Goal: Information Seeking & Learning: Learn about a topic

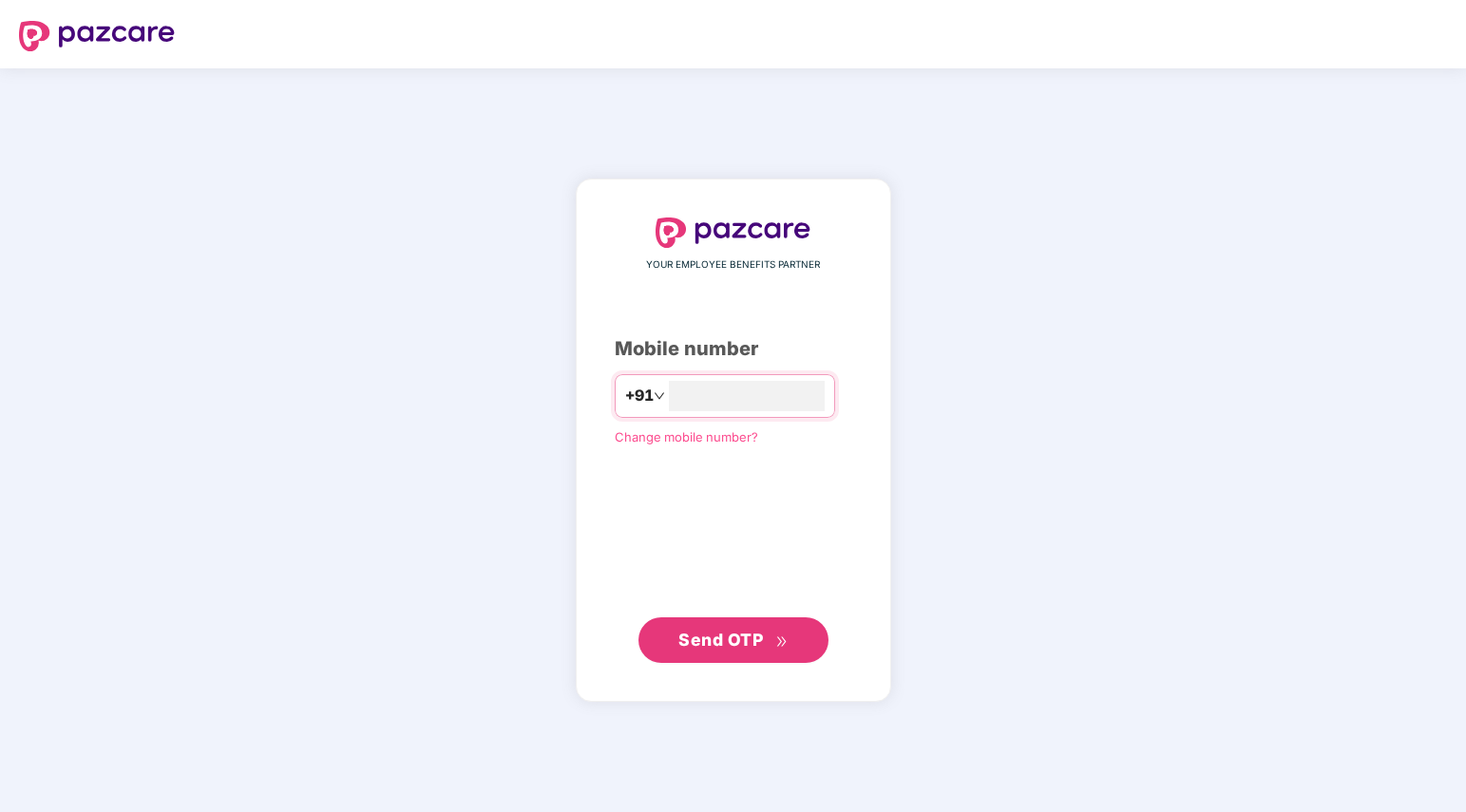
drag, startPoint x: 818, startPoint y: 231, endPoint x: 1002, endPoint y: 128, distance: 210.2
click at [859, 214] on body "YOUR EMPLOYEE BENEFITS PARTNER Mobile number +91 Change mobile number? Send OTP" at bounding box center [733, 406] width 1466 height 812
click at [681, 393] on input "number" at bounding box center [747, 396] width 156 height 30
type input "**********"
click at [715, 644] on span "Send OTP" at bounding box center [720, 639] width 85 height 20
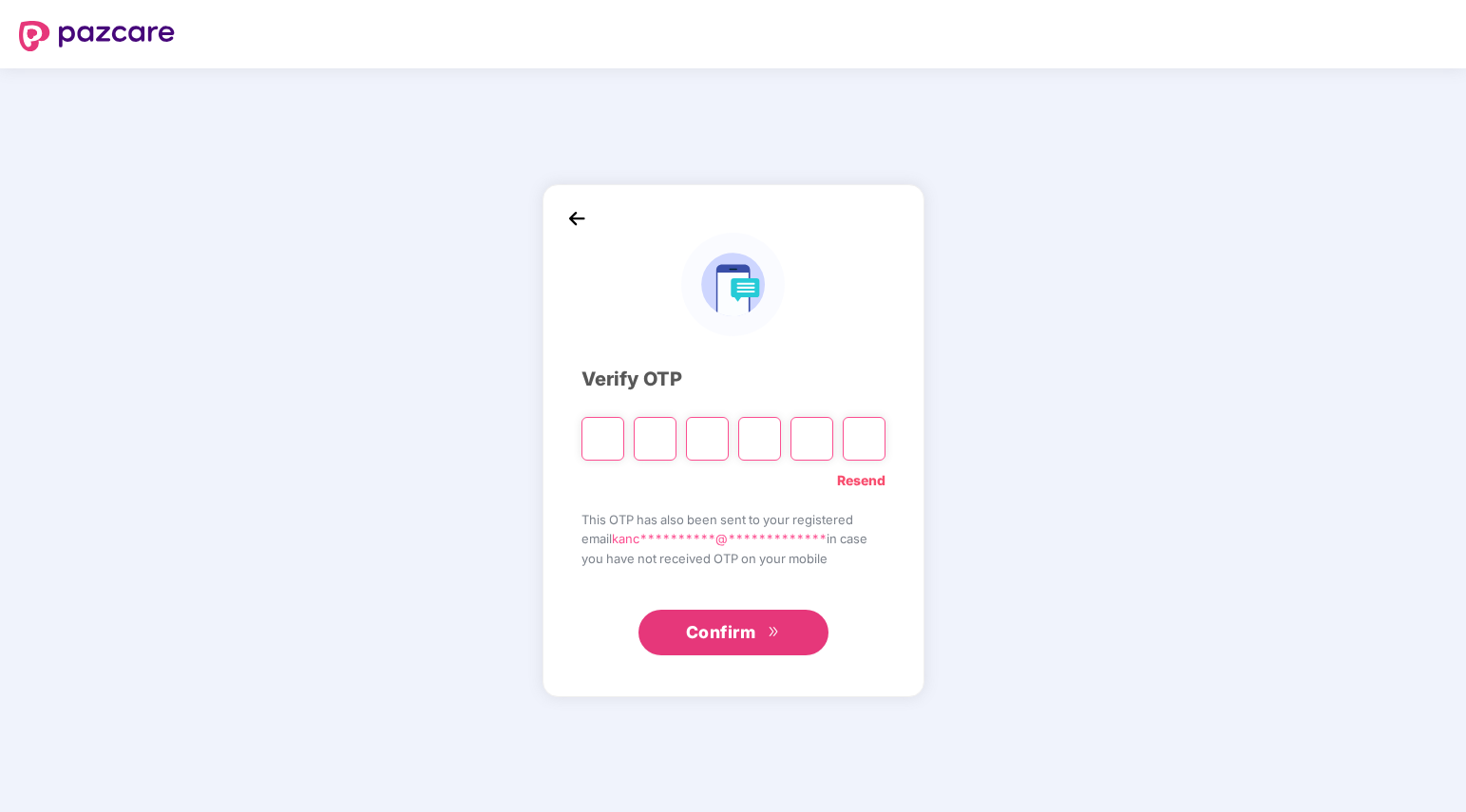
click at [610, 447] on input "Please enter verification code. Digit 1" at bounding box center [603, 439] width 43 height 44
type input "*"
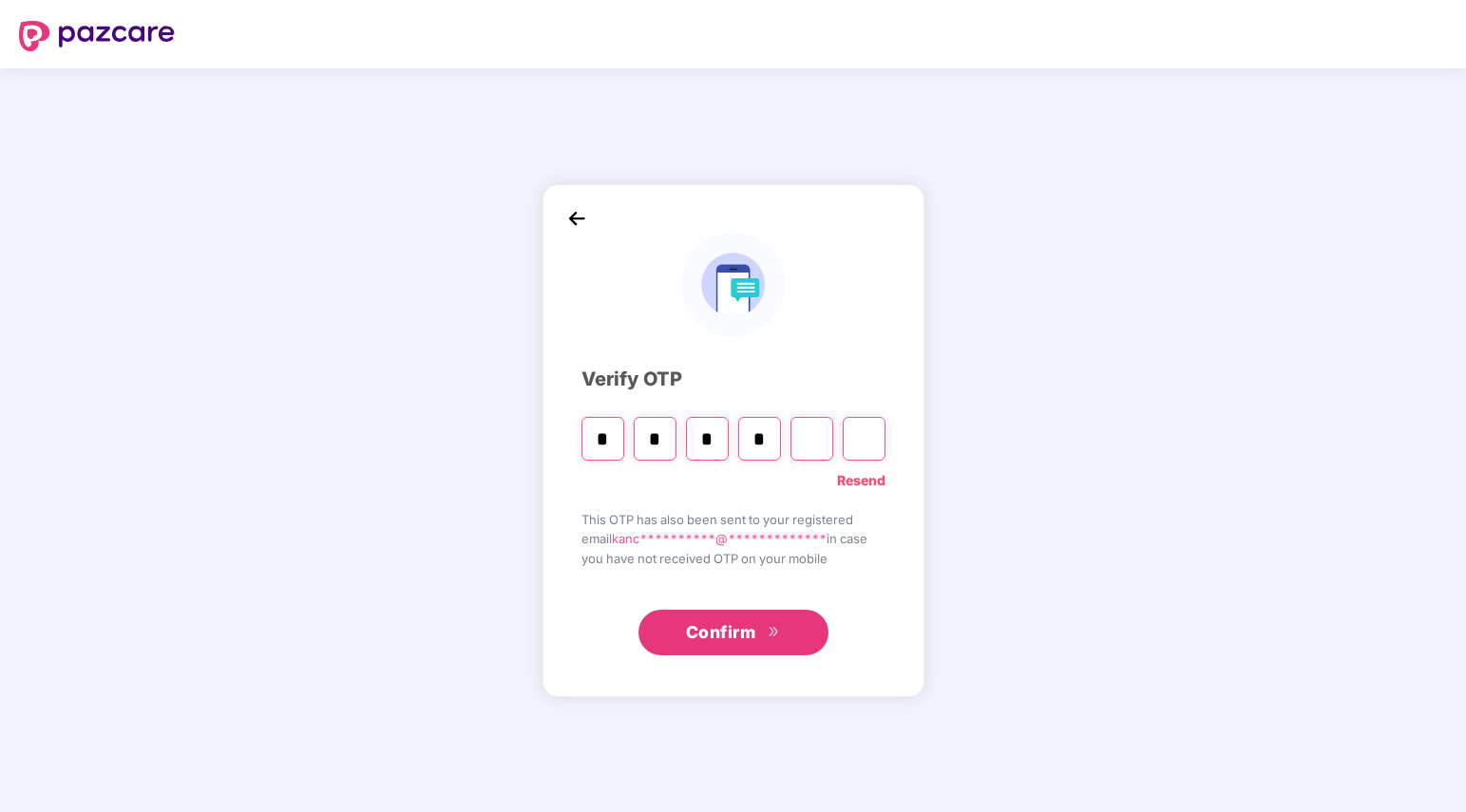
type input "*"
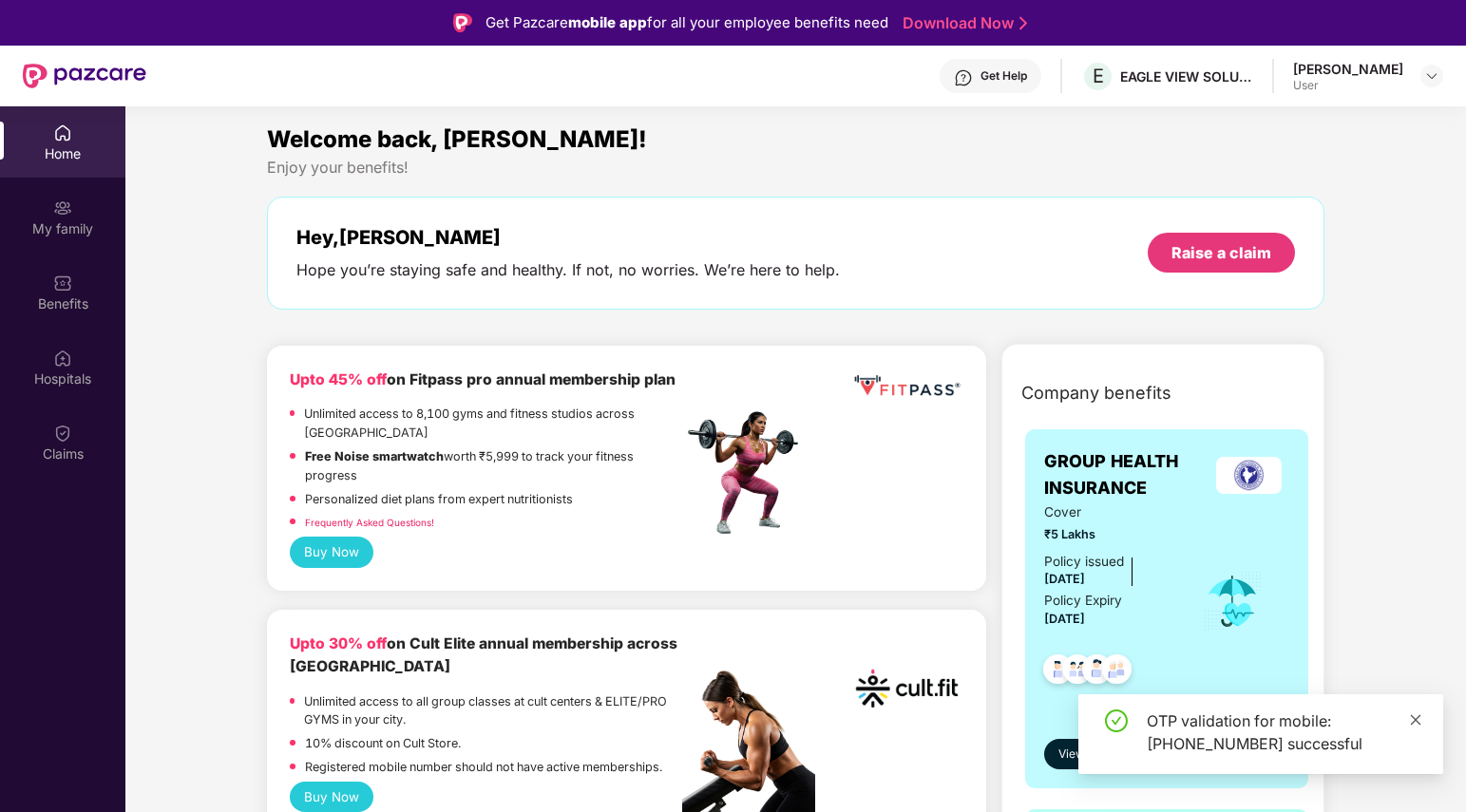
click at [1416, 715] on icon "close" at bounding box center [1415, 720] width 13 height 13
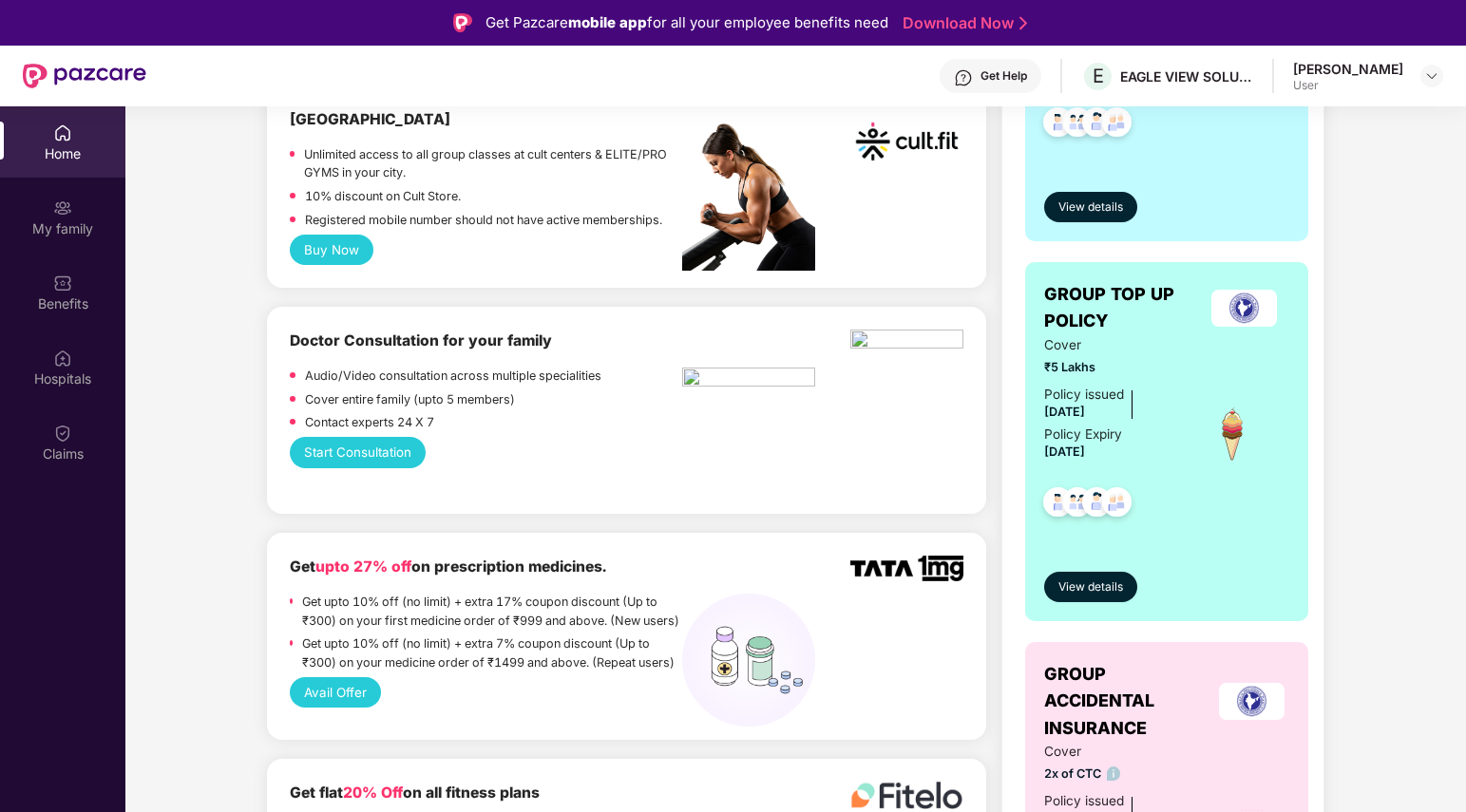
scroll to position [667, 0]
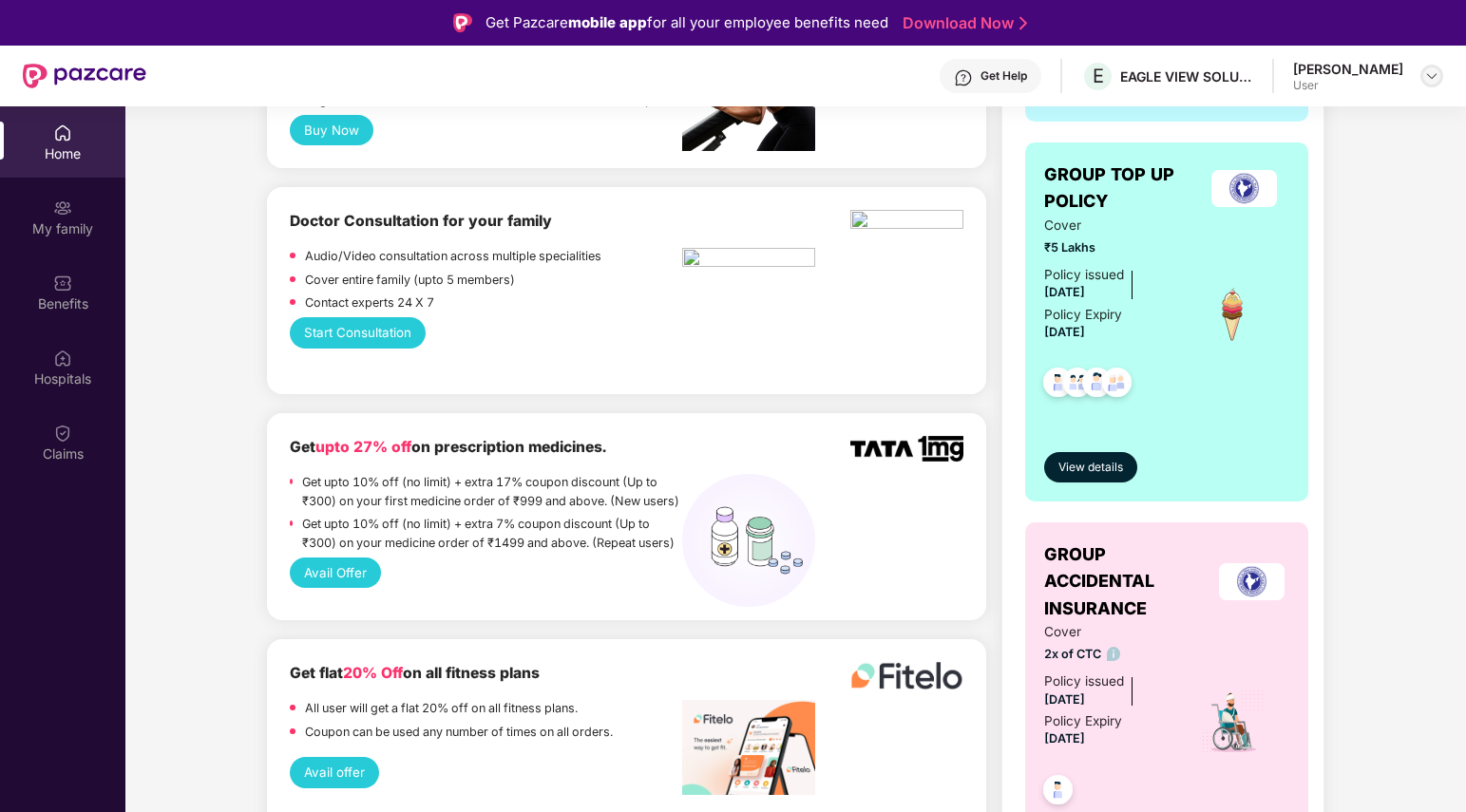
click at [1426, 70] on img at bounding box center [1431, 75] width 15 height 15
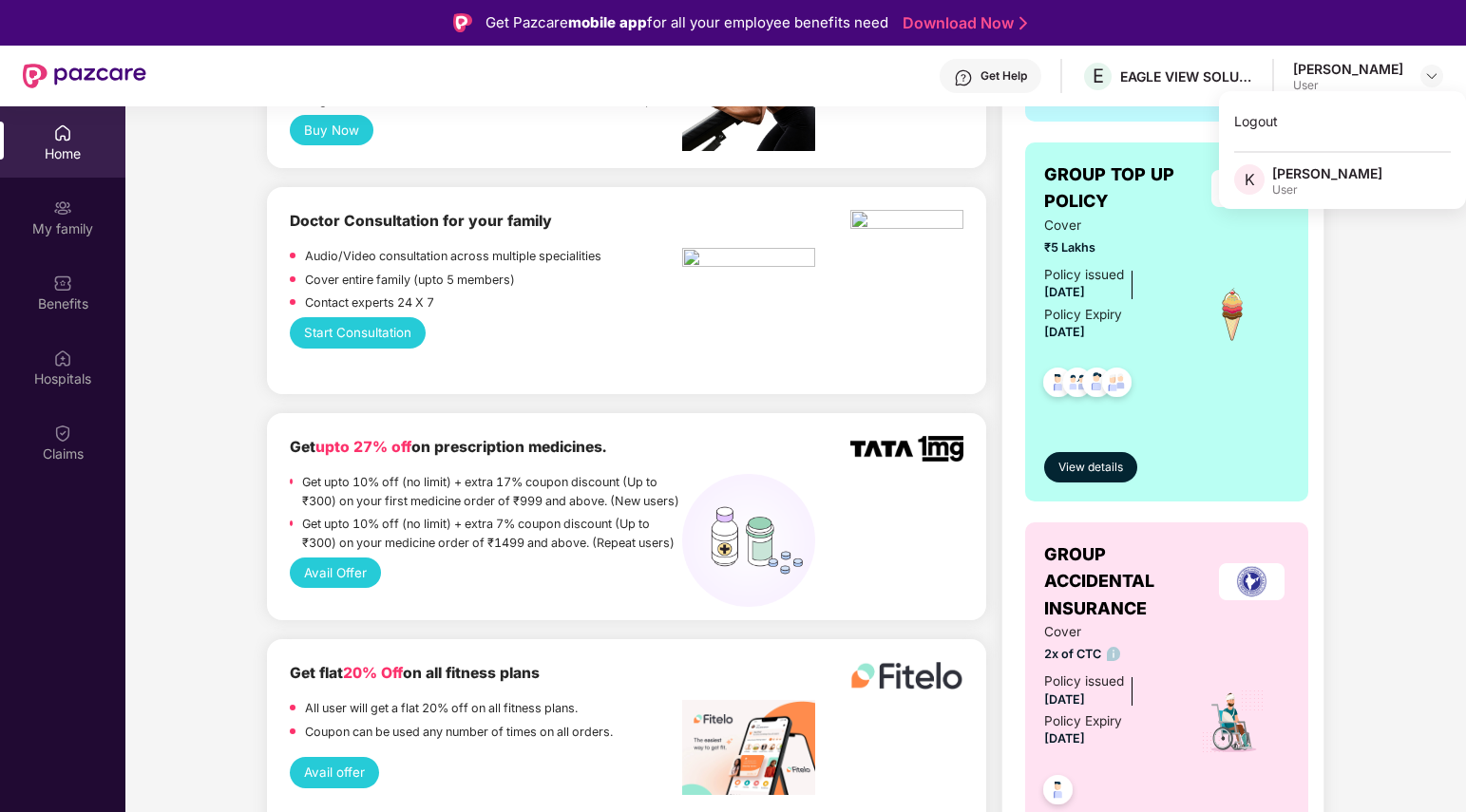
drag, startPoint x: 1386, startPoint y: 331, endPoint x: 1319, endPoint y: 243, distance: 110.4
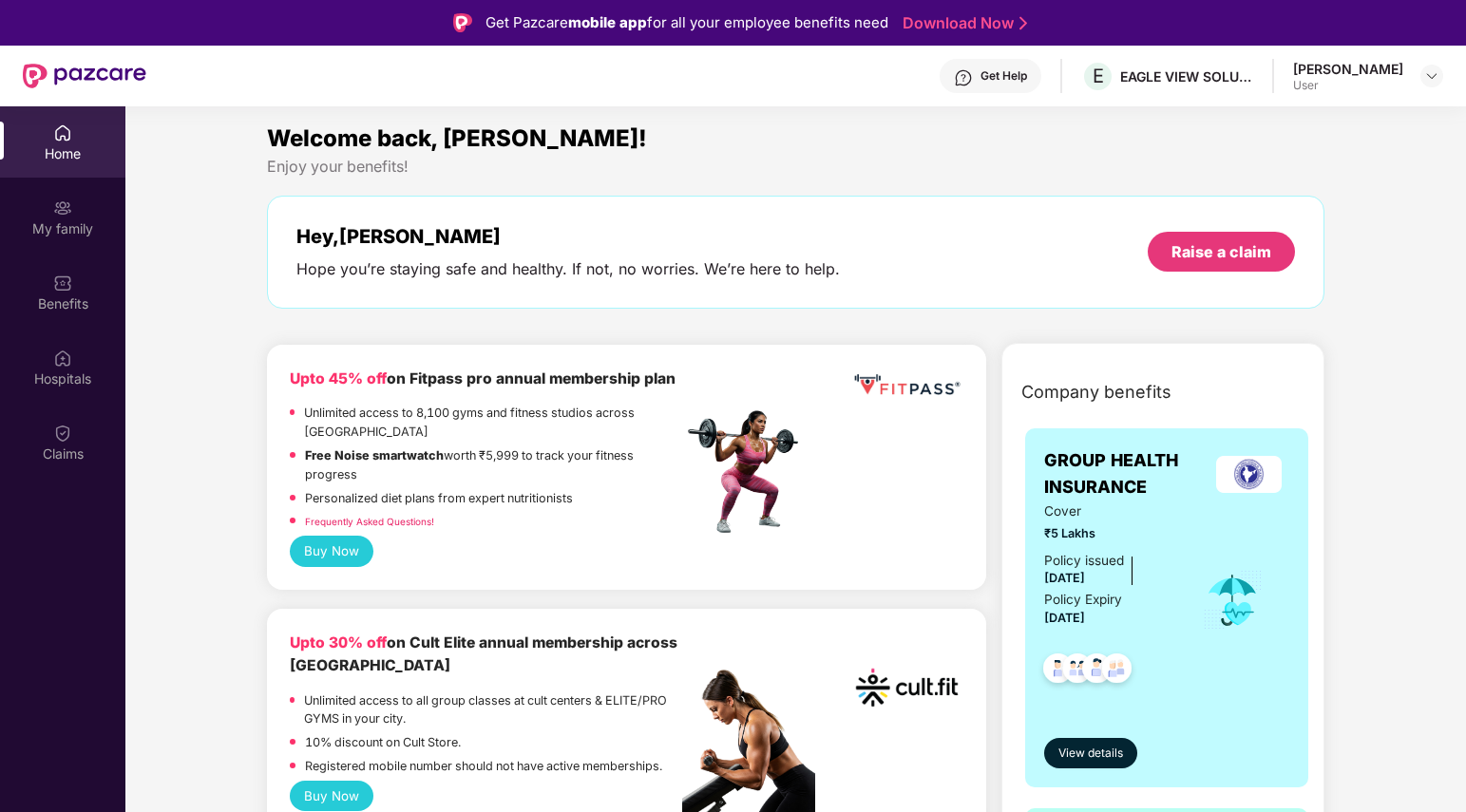
scroll to position [0, 0]
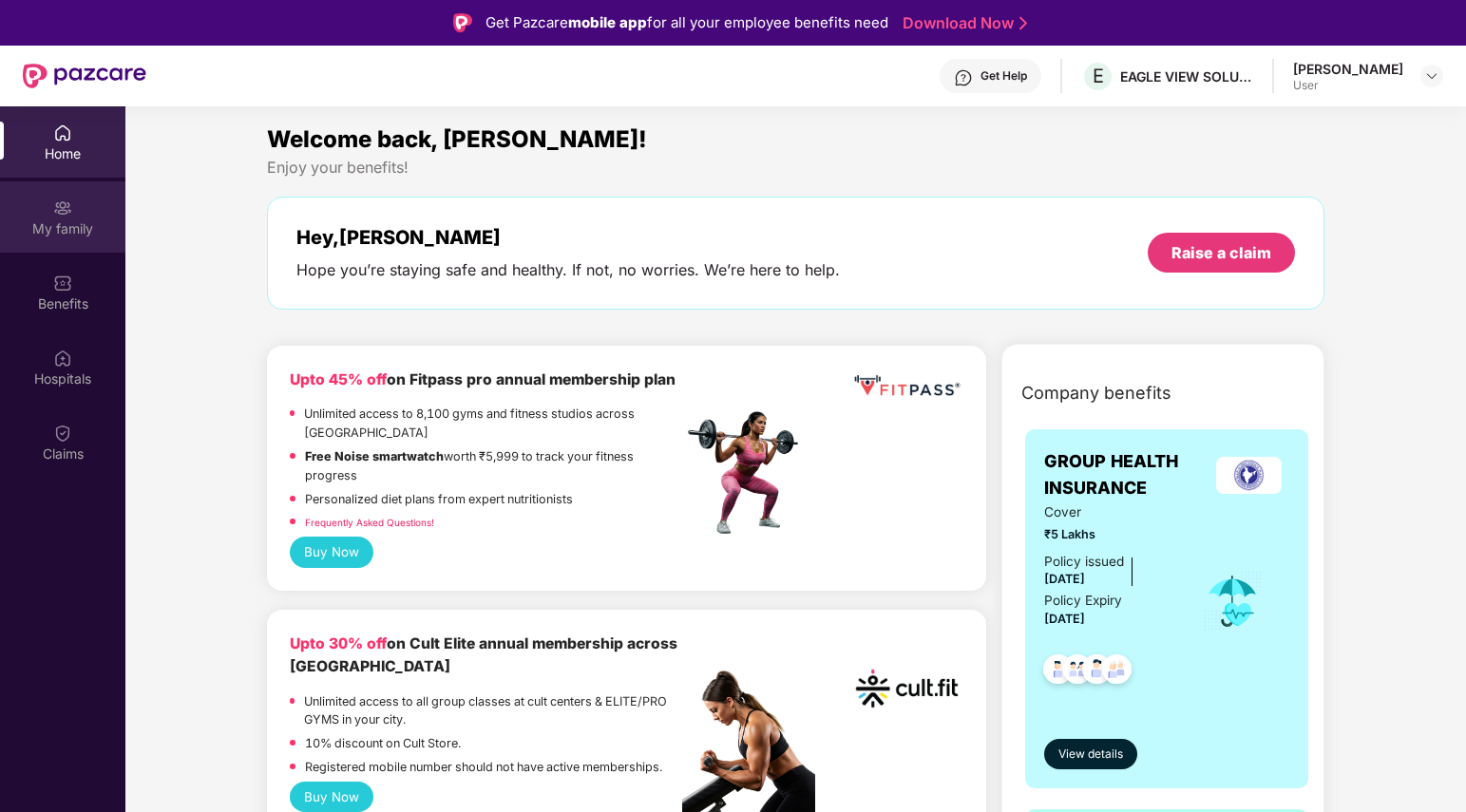
click at [71, 218] on div "My family" at bounding box center [62, 216] width 125 height 71
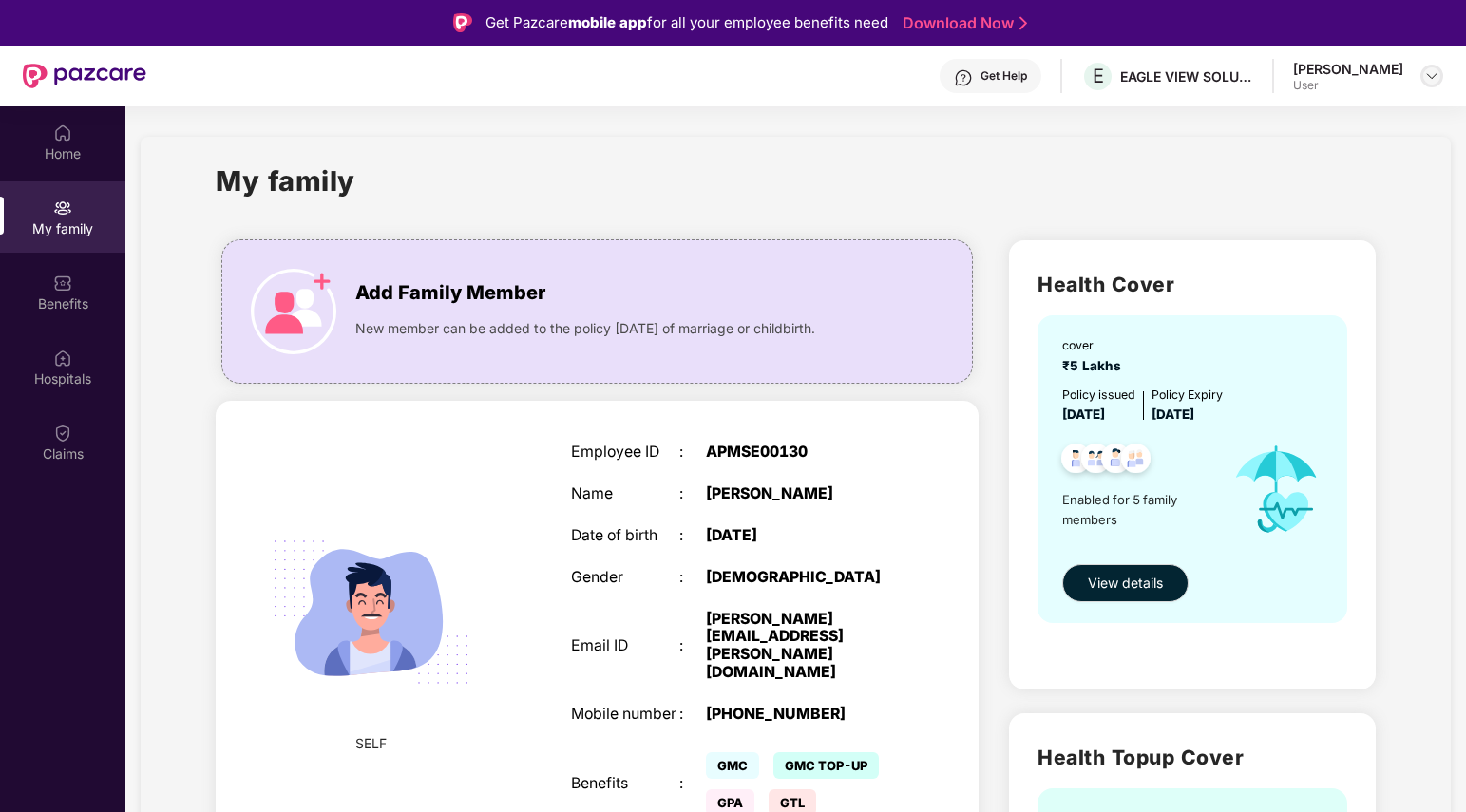
click at [1423, 72] on div at bounding box center [1432, 76] width 23 height 23
click at [970, 183] on div "My family" at bounding box center [795, 193] width 1159 height 66
click at [55, 298] on div "Benefits" at bounding box center [62, 304] width 125 height 19
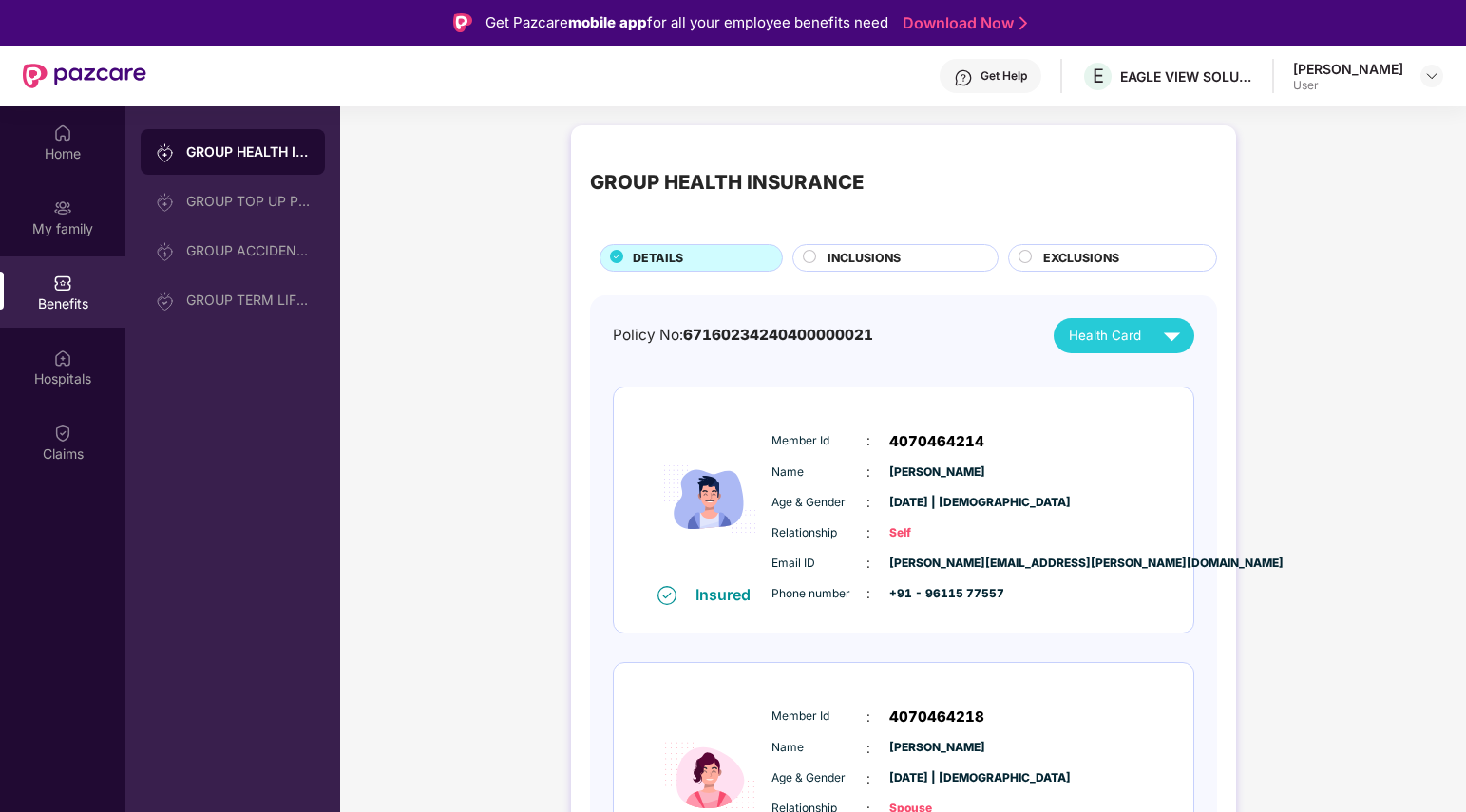
click at [1085, 254] on span "EXCLUSIONS" at bounding box center [1081, 258] width 76 height 18
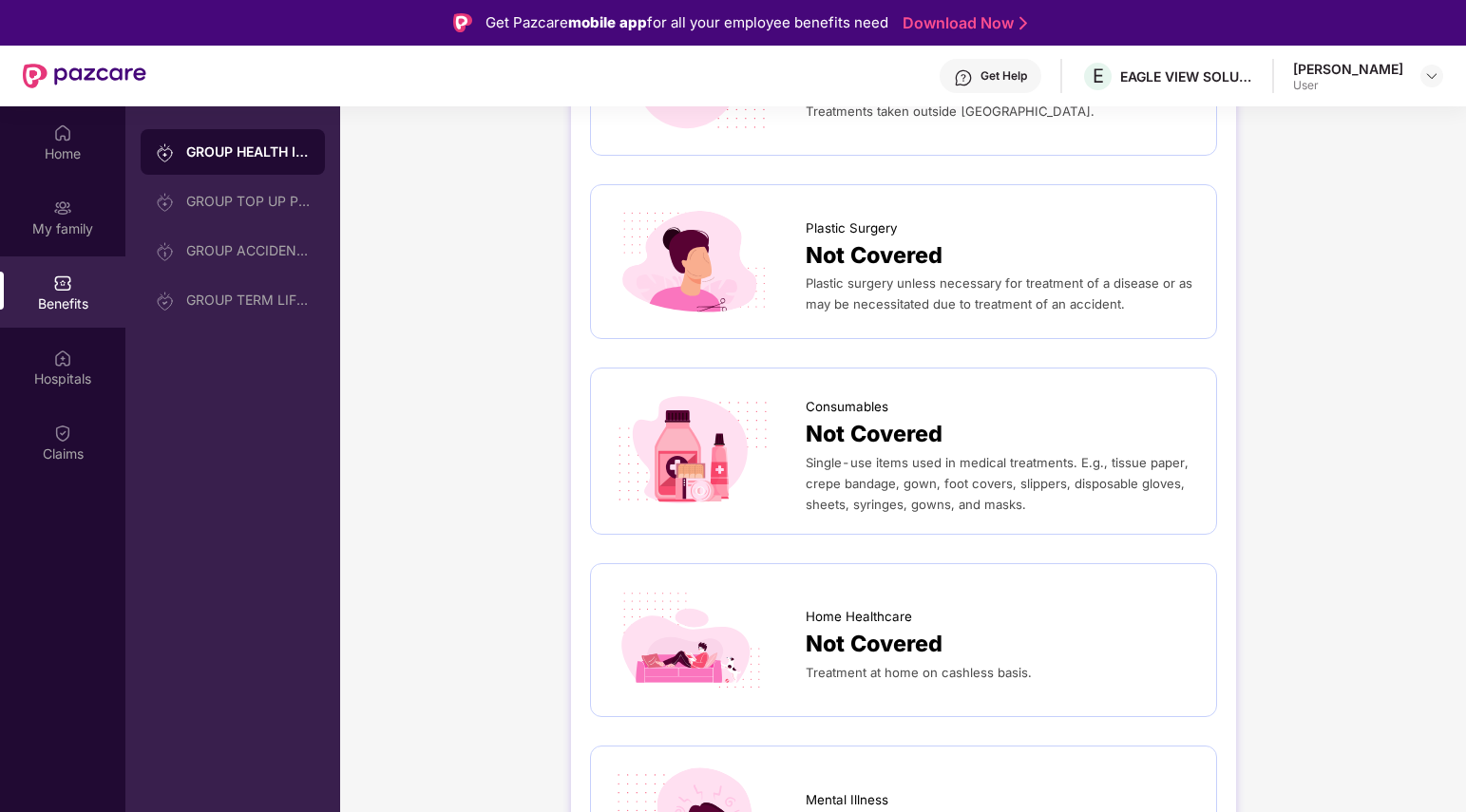
scroll to position [910, 0]
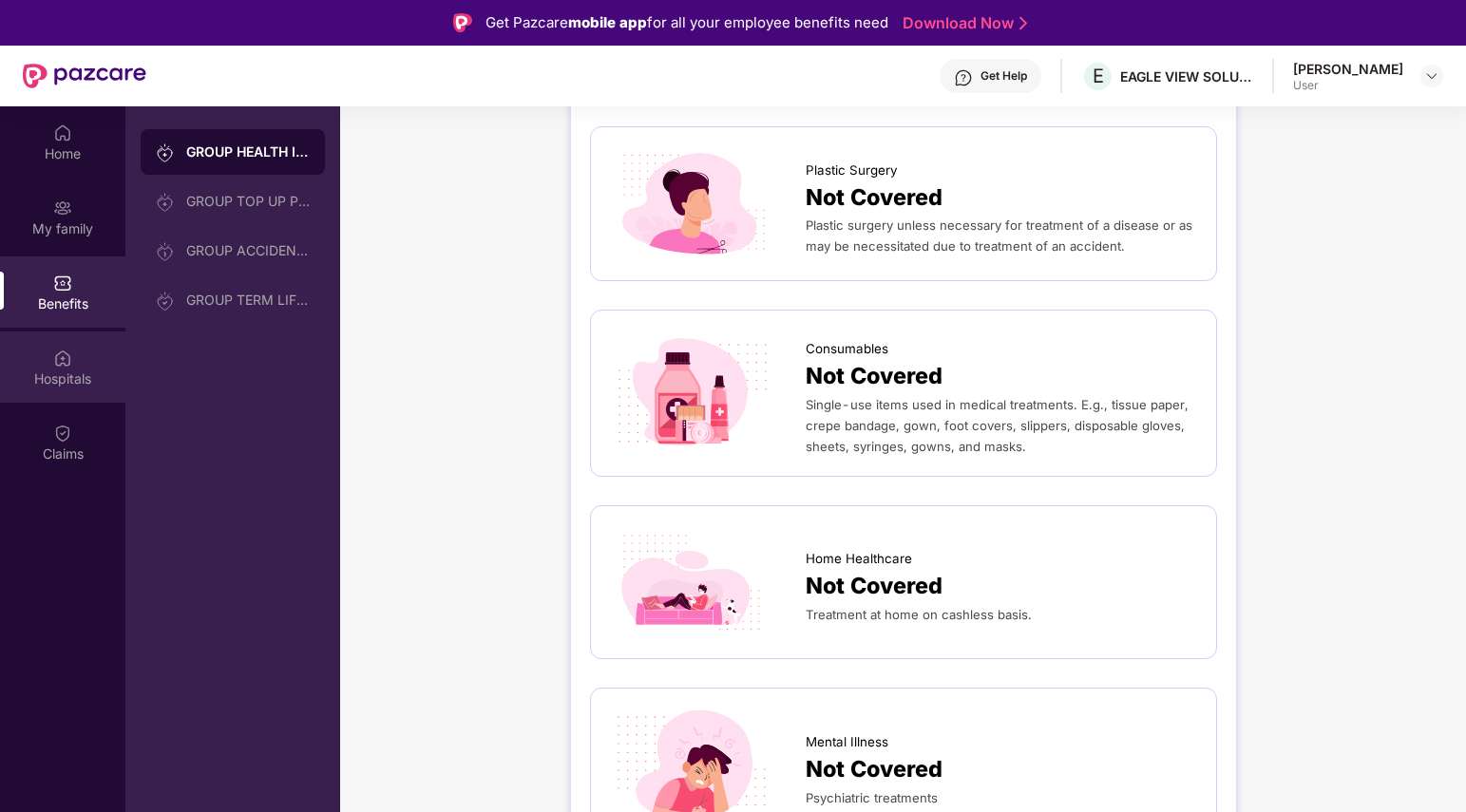
click at [58, 376] on div "Hospitals" at bounding box center [62, 378] width 125 height 19
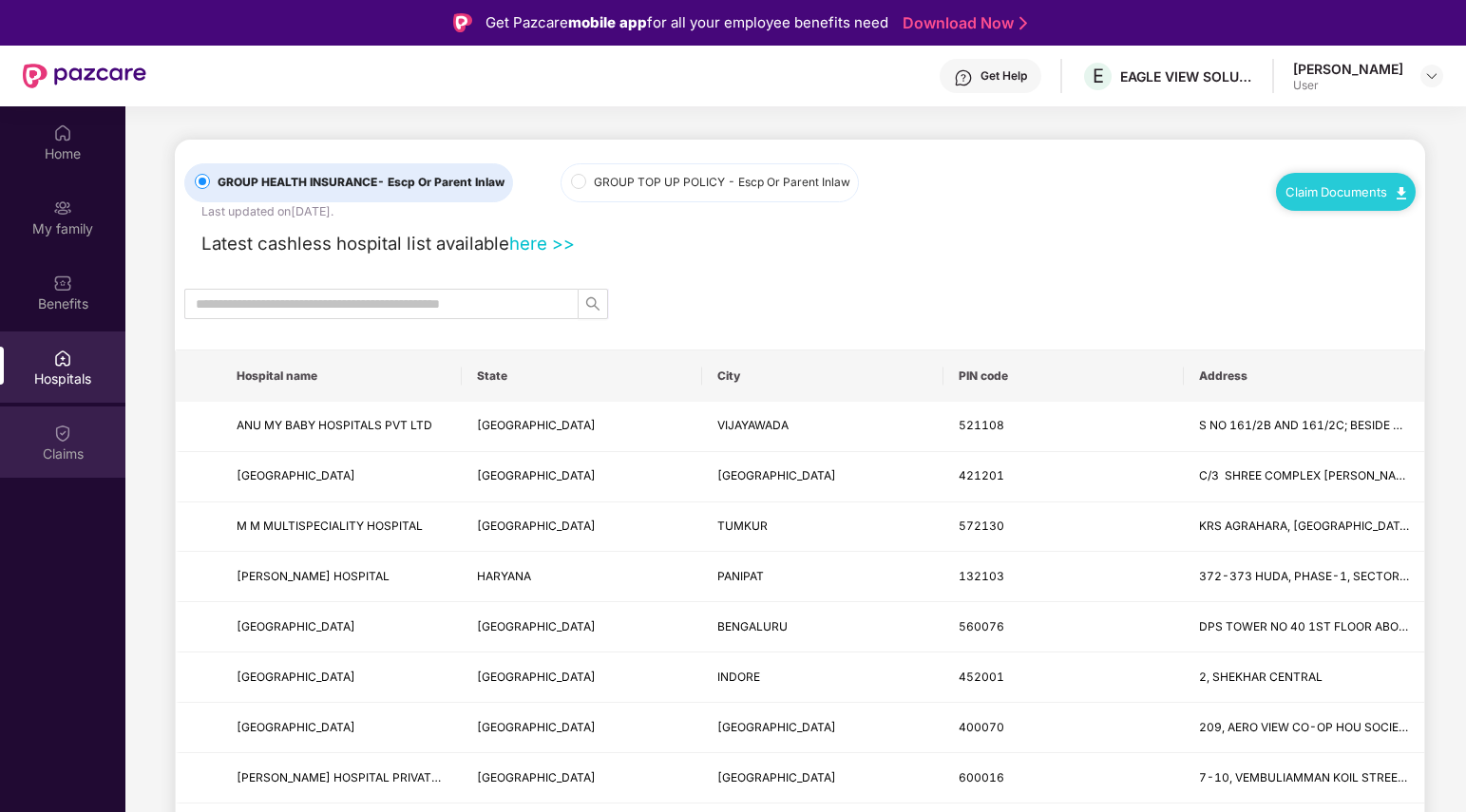
click at [71, 453] on div "Claims" at bounding box center [62, 454] width 125 height 19
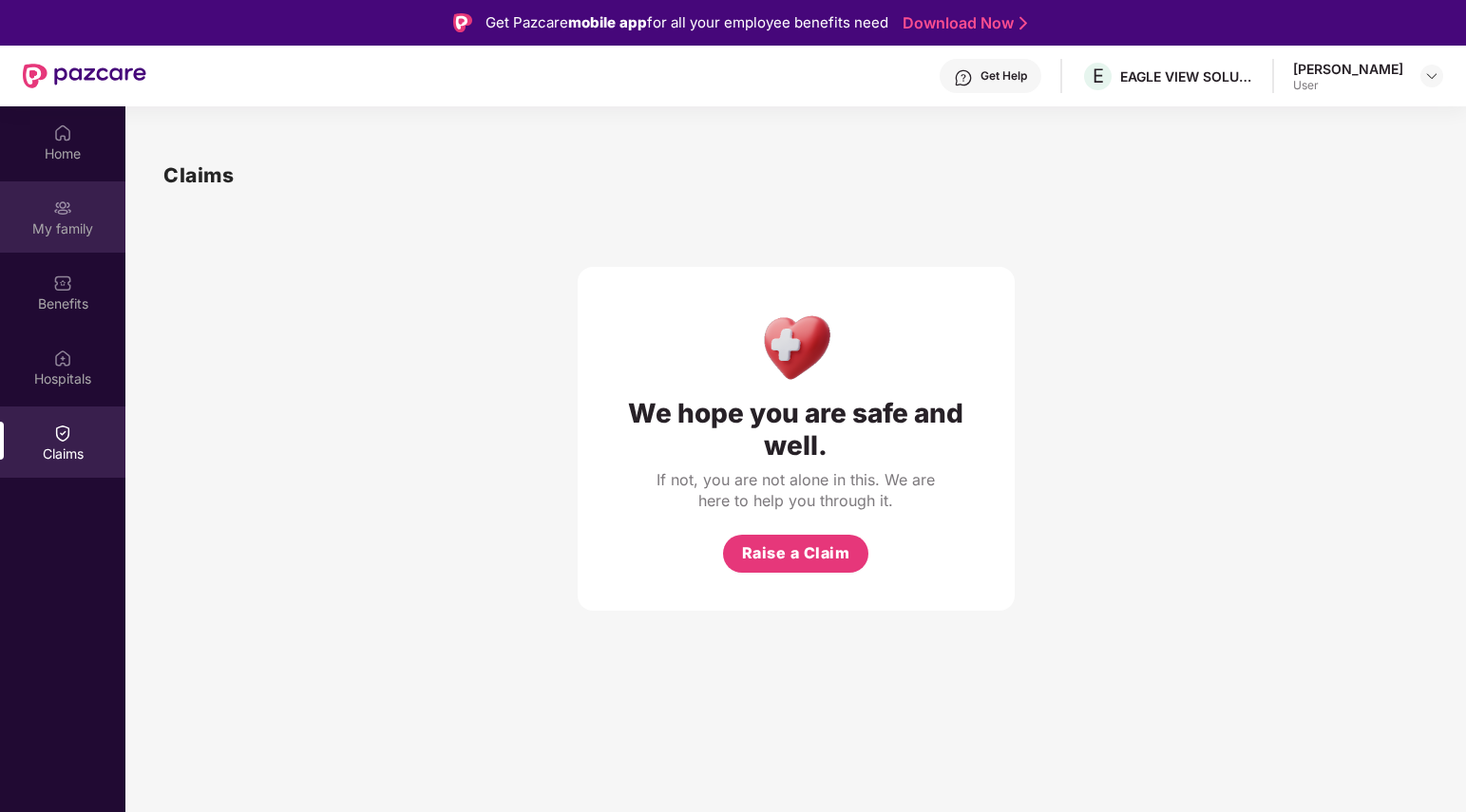
click at [65, 230] on div "My family" at bounding box center [62, 229] width 125 height 19
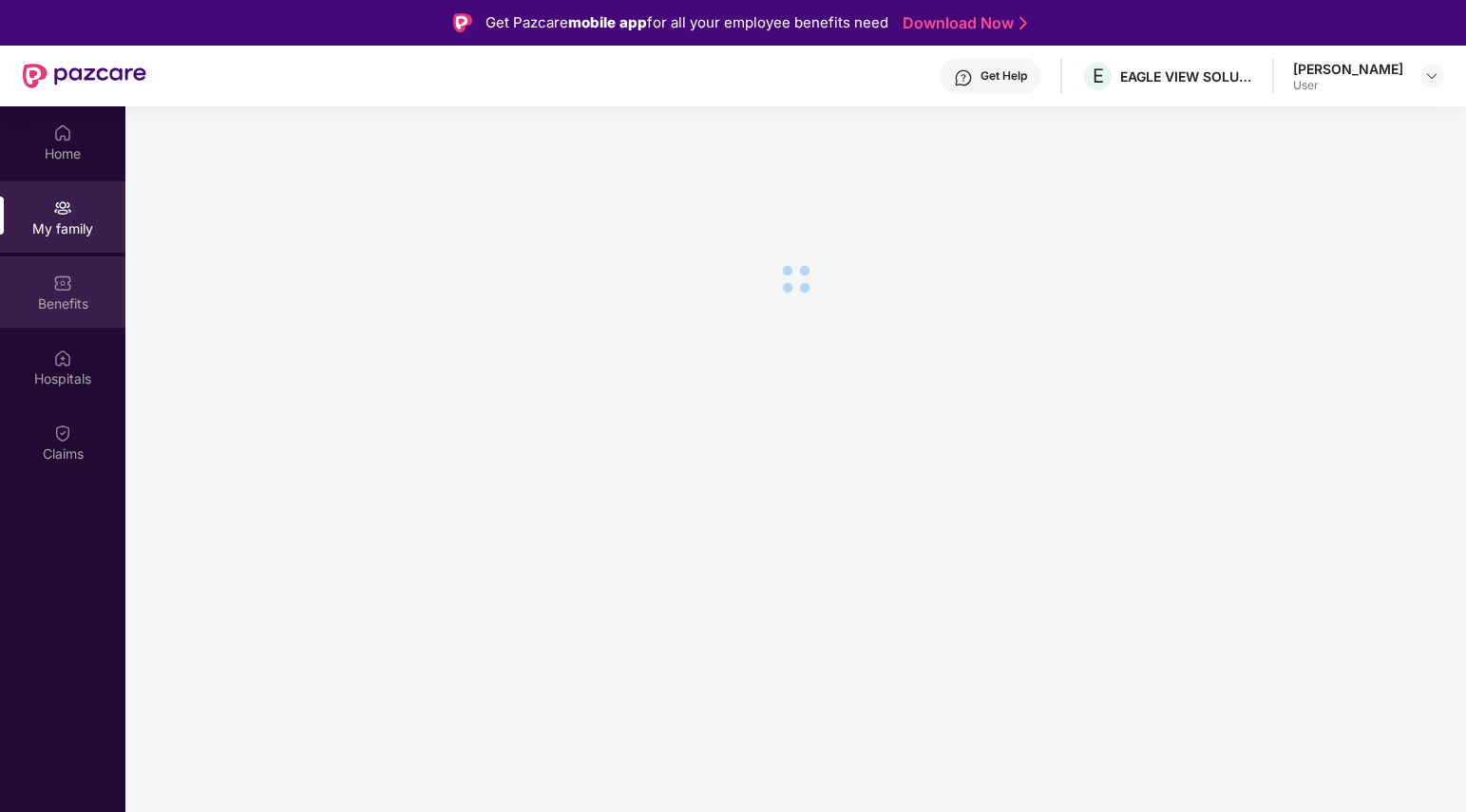
click at [60, 280] on img at bounding box center [62, 283] width 19 height 19
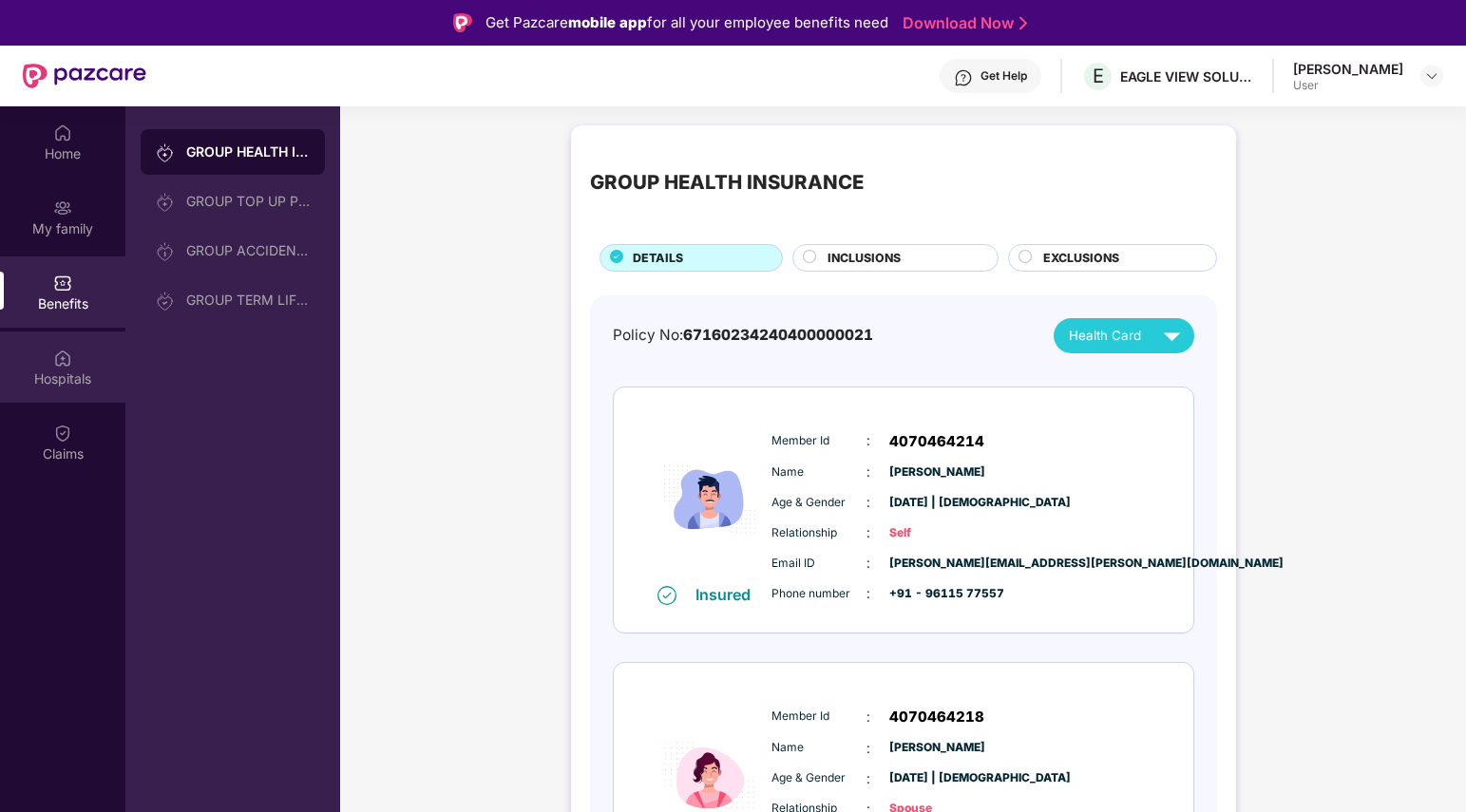
click at [66, 375] on div "Hospitals" at bounding box center [62, 379] width 125 height 19
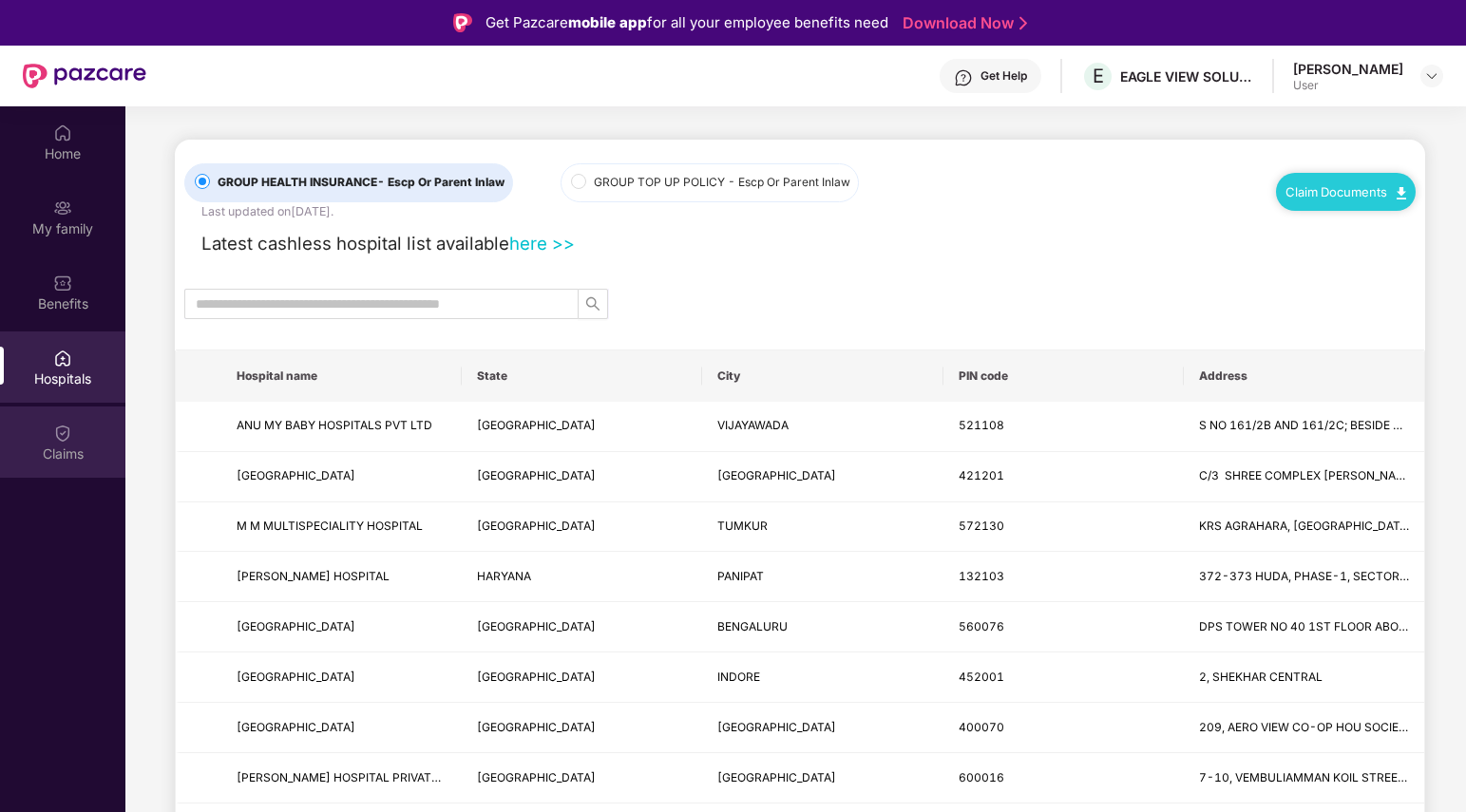
click at [71, 450] on div "Claims" at bounding box center [62, 454] width 125 height 19
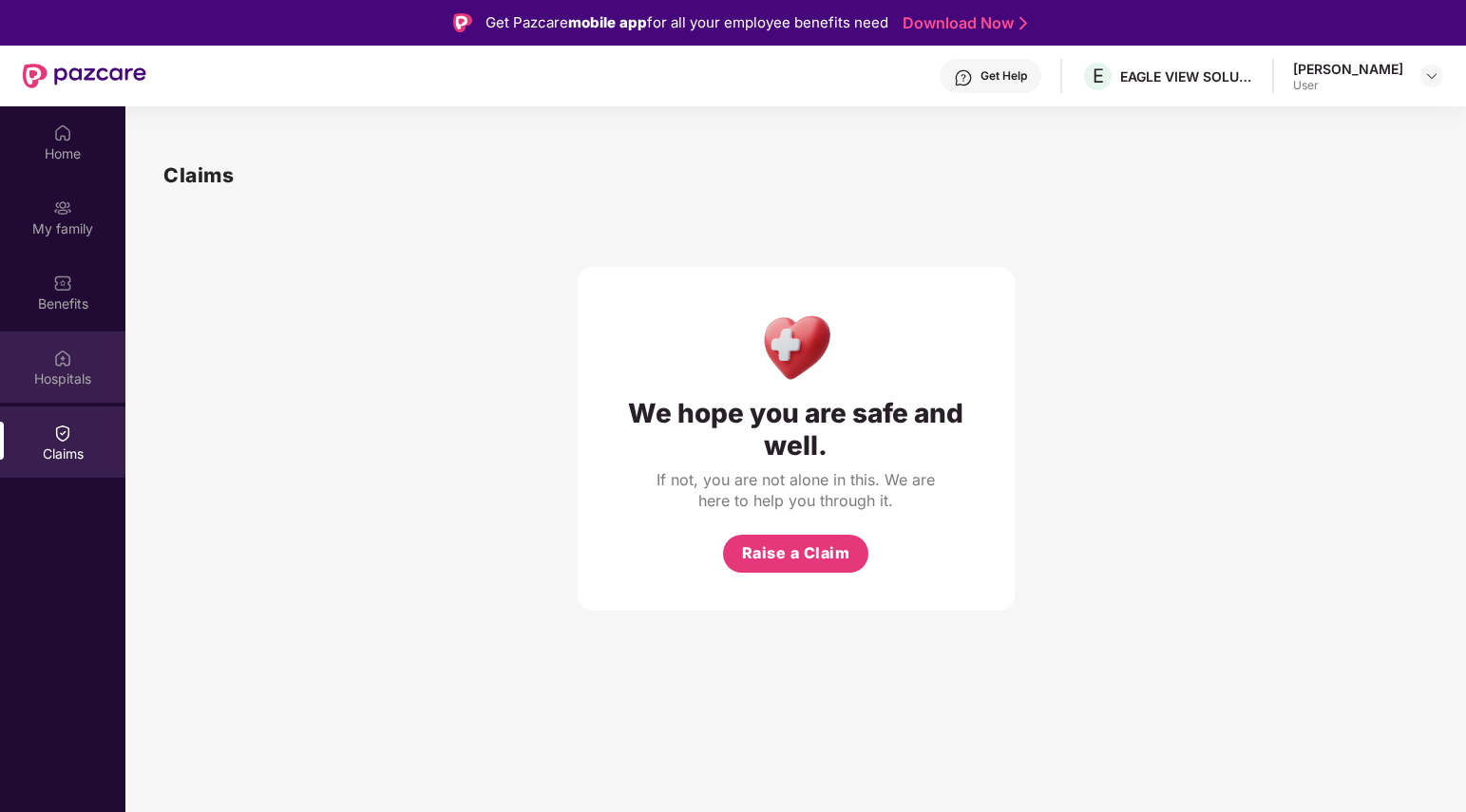
click at [77, 379] on div "Hospitals" at bounding box center [62, 379] width 125 height 19
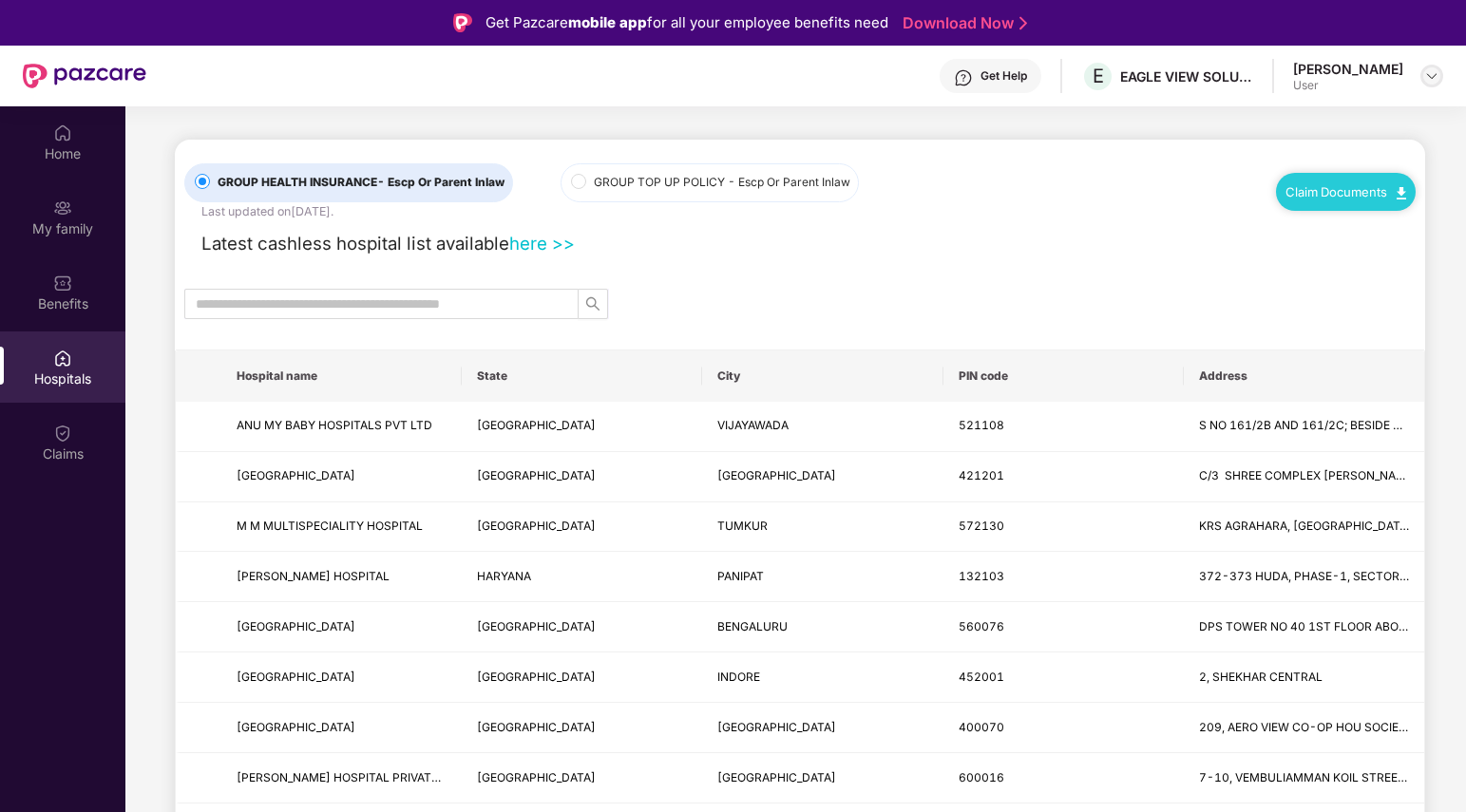
click at [1425, 75] on img at bounding box center [1431, 75] width 15 height 15
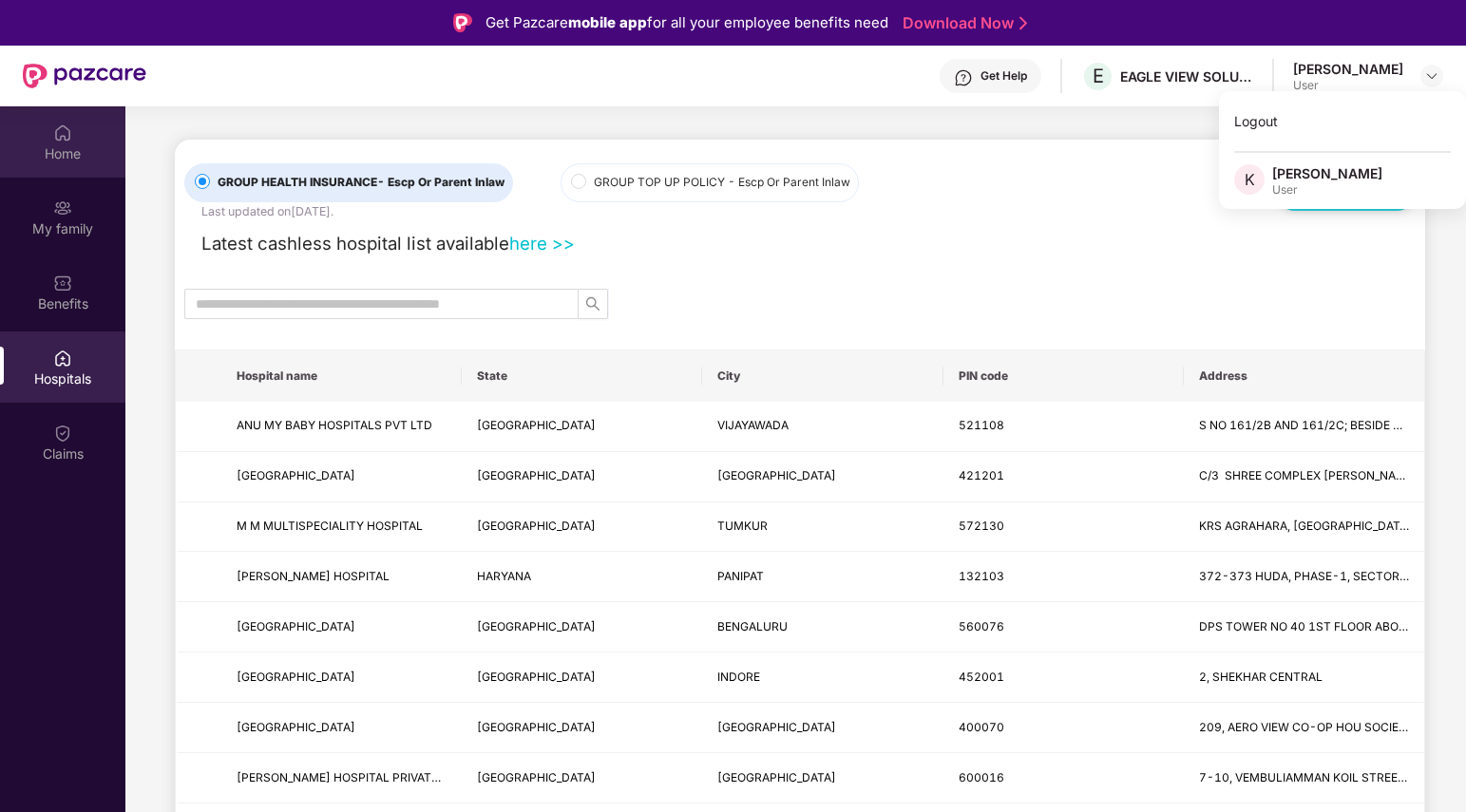
click at [46, 146] on div "Home" at bounding box center [62, 153] width 125 height 19
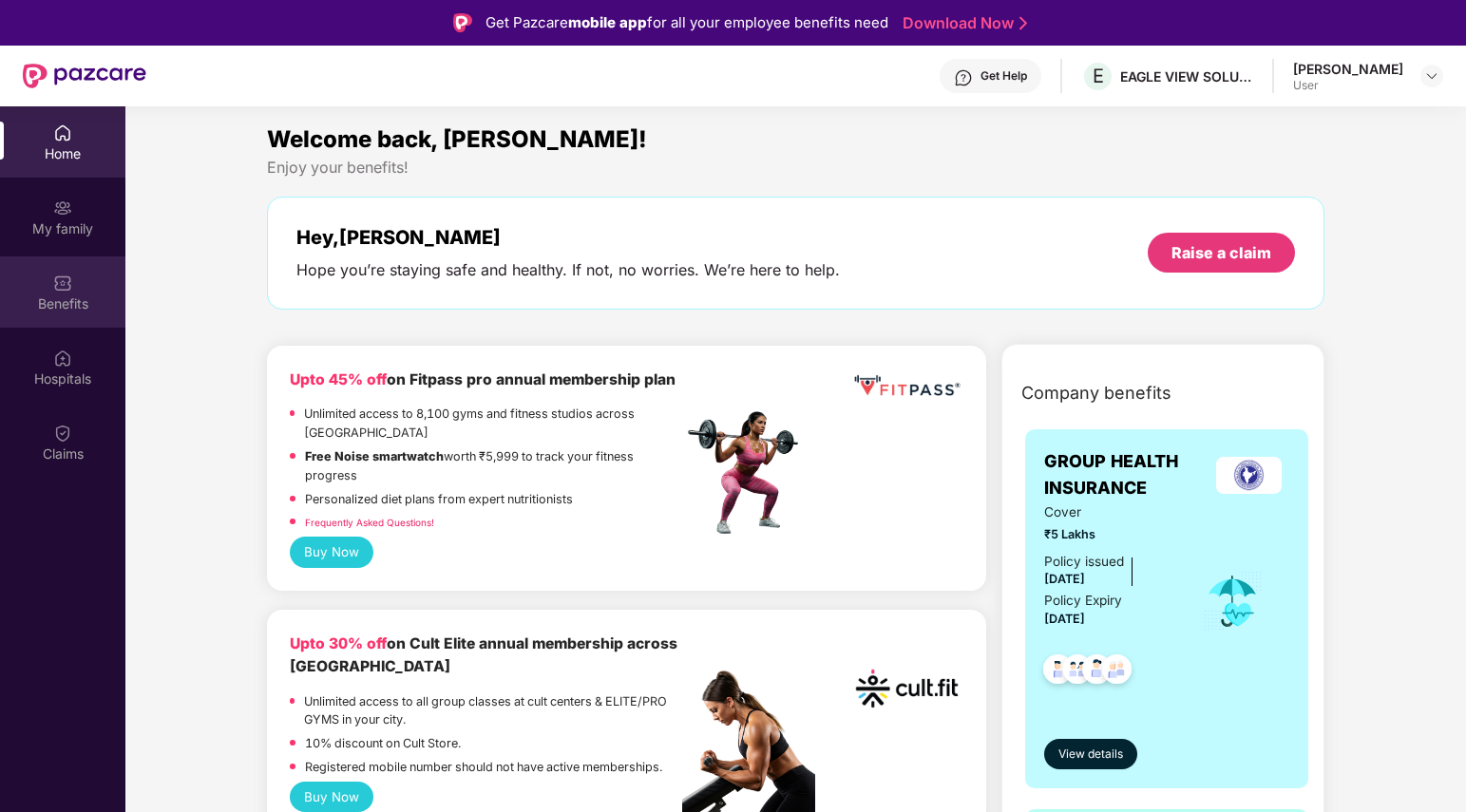
click at [85, 299] on div "Benefits" at bounding box center [62, 304] width 125 height 19
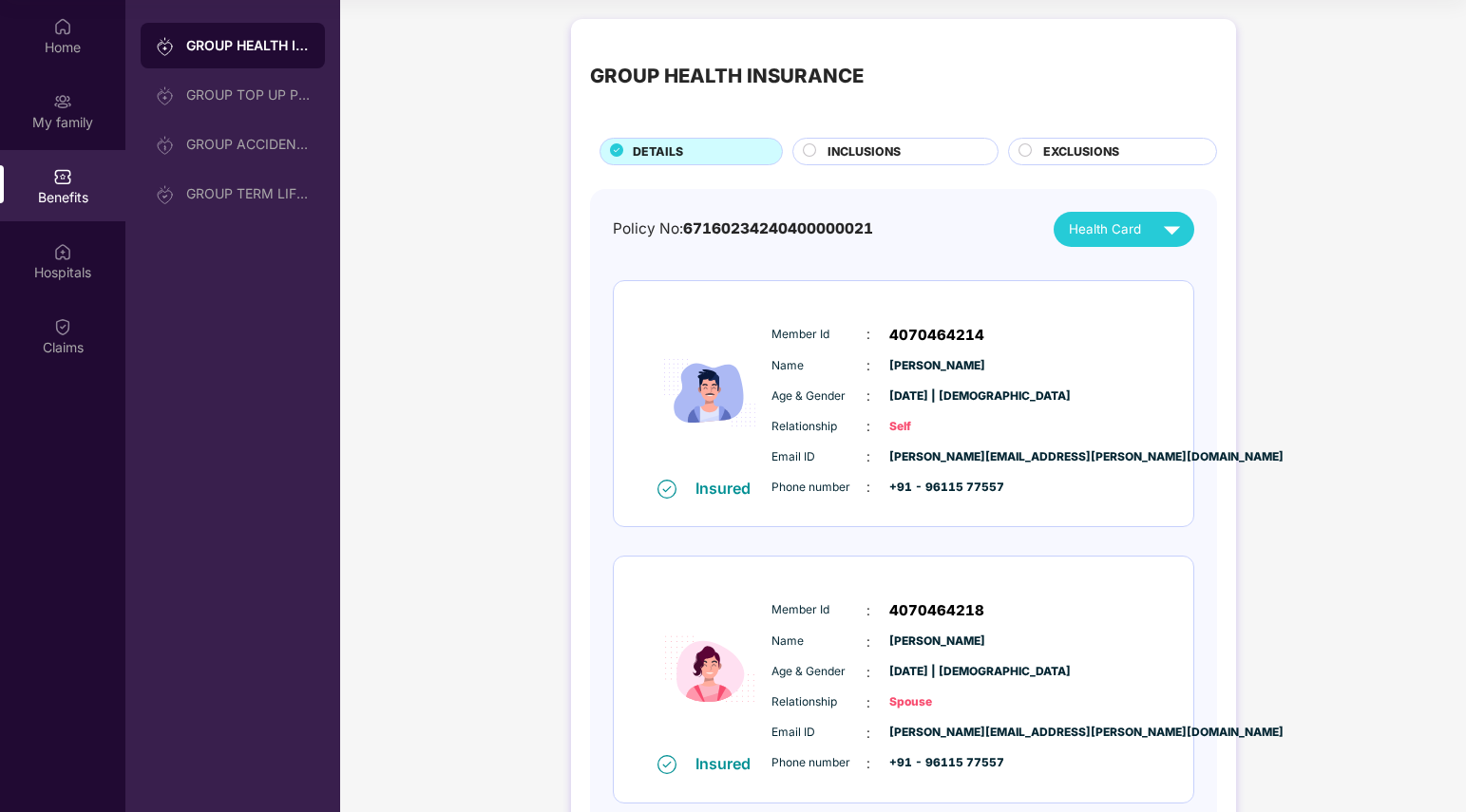
click at [860, 156] on span "INCLUSIONS" at bounding box center [864, 152] width 73 height 18
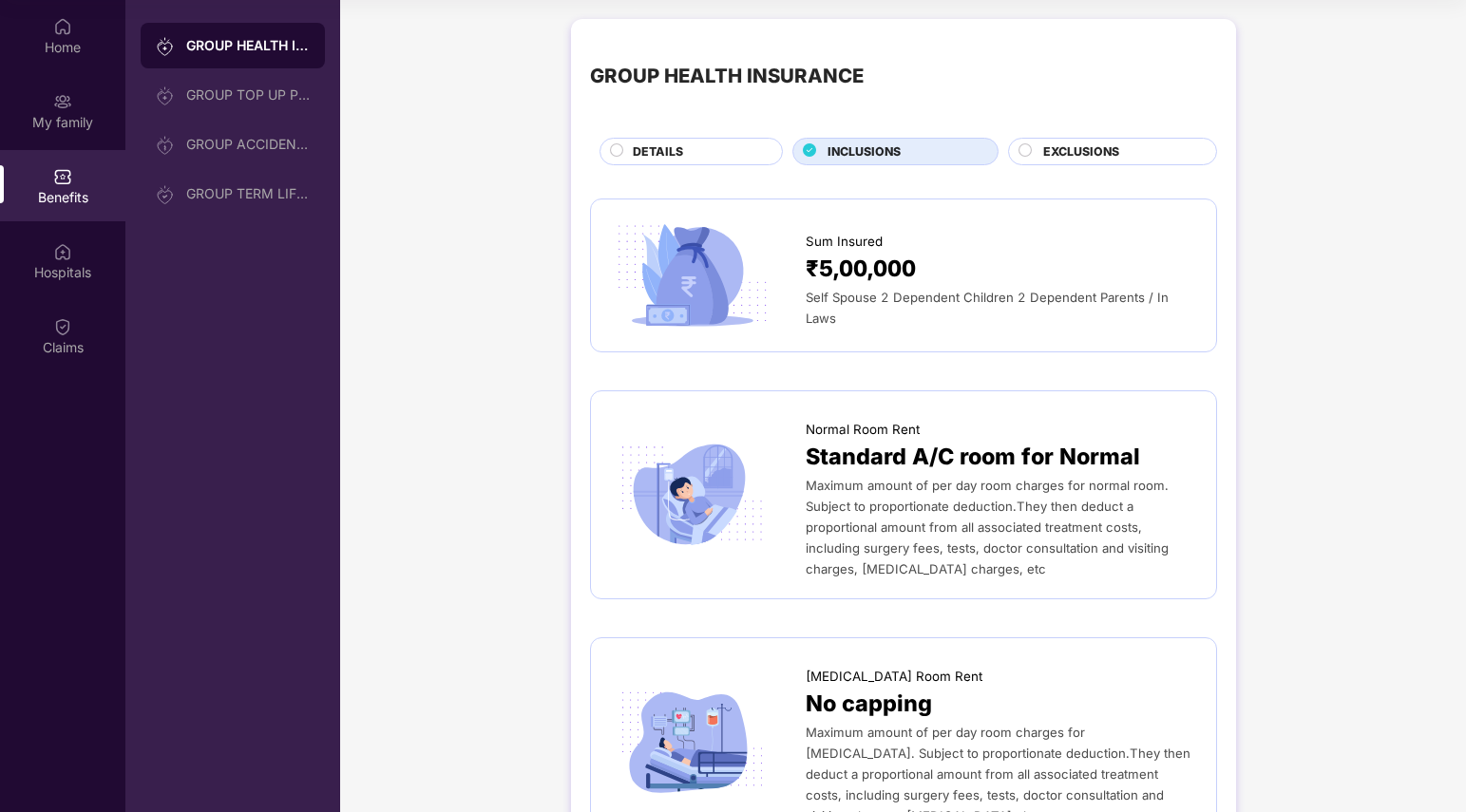
click at [1097, 154] on span "EXCLUSIONS" at bounding box center [1081, 152] width 76 height 18
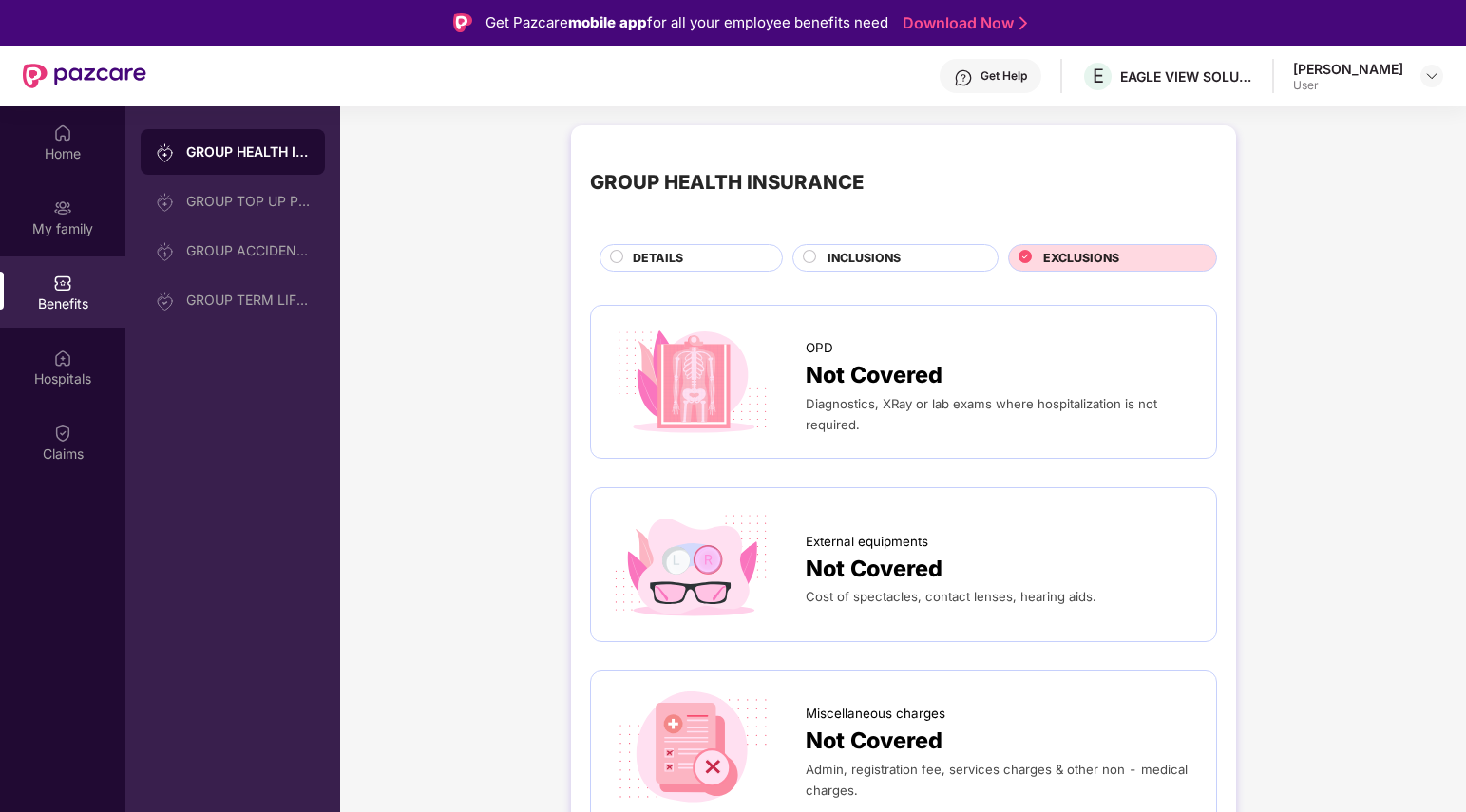
click at [1343, 70] on div "[PERSON_NAME]" at bounding box center [1348, 69] width 110 height 18
click at [1431, 71] on img at bounding box center [1431, 75] width 15 height 15
click at [1190, 83] on div "EAGLE VIEW SOLUTIONS PRIVATE LIMITED" at bounding box center [1186, 76] width 133 height 18
click at [1014, 79] on div "Get Help" at bounding box center [1004, 75] width 47 height 15
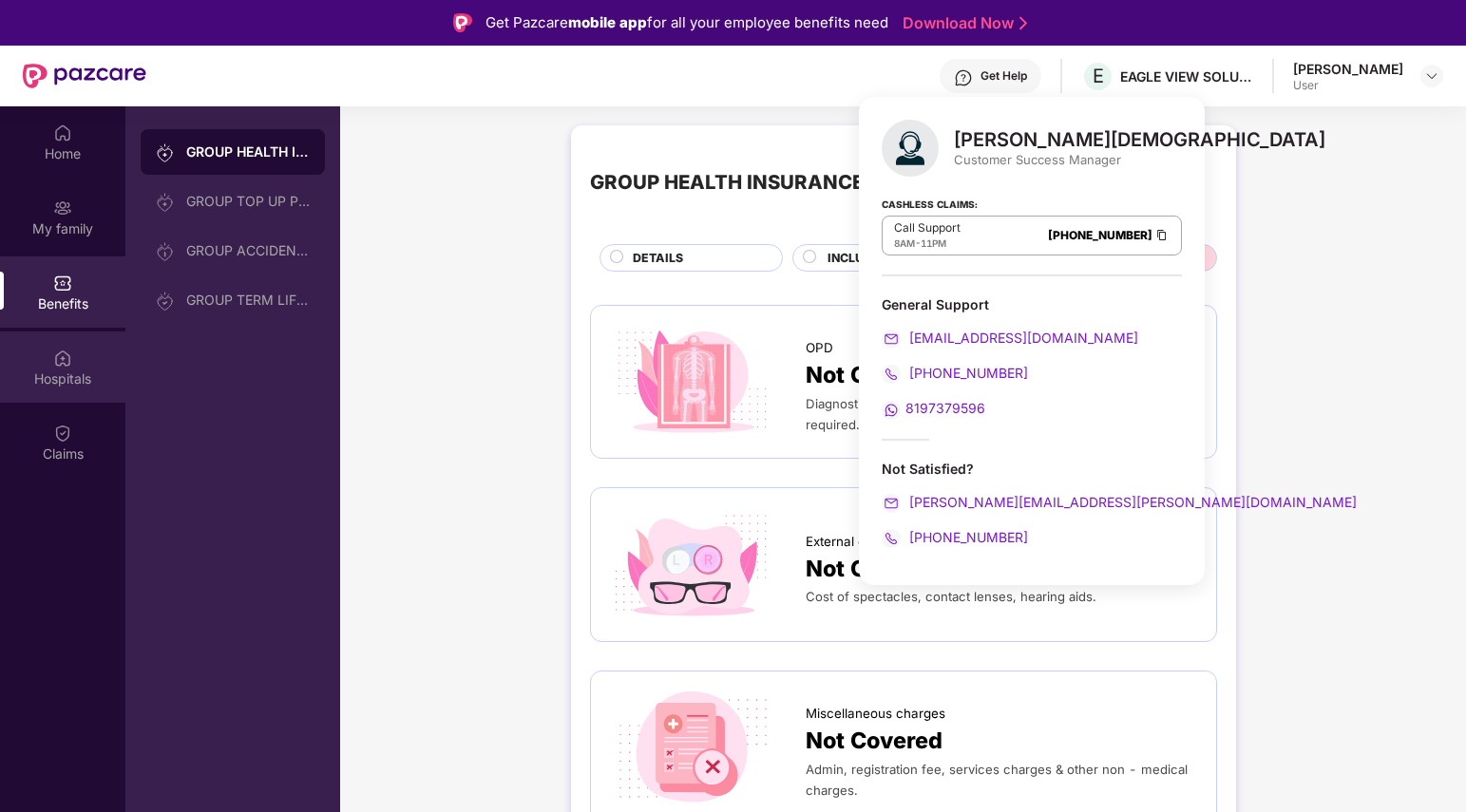
click at [78, 376] on div "Hospitals" at bounding box center [62, 379] width 125 height 19
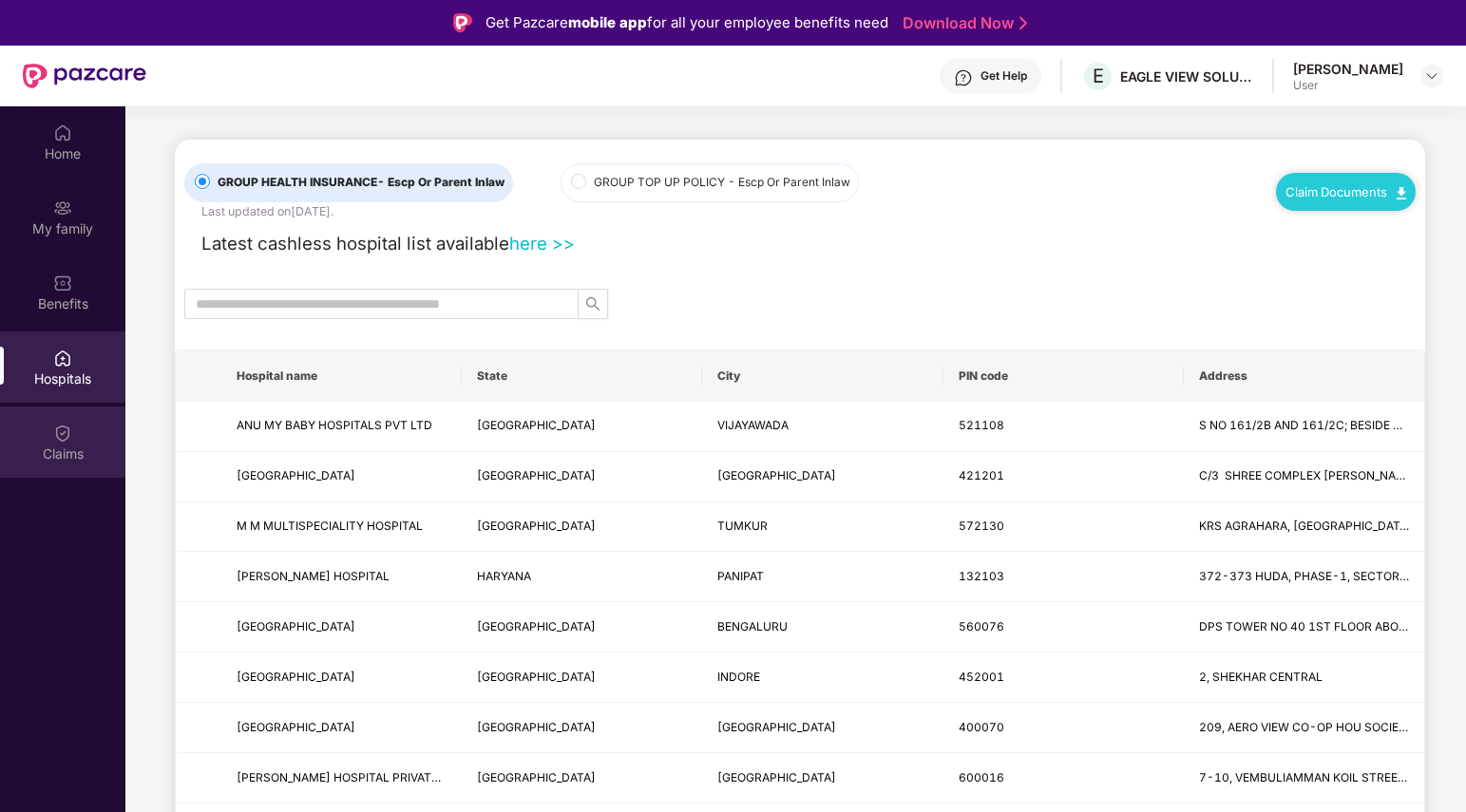
click at [61, 454] on div "Claims" at bounding box center [62, 454] width 125 height 19
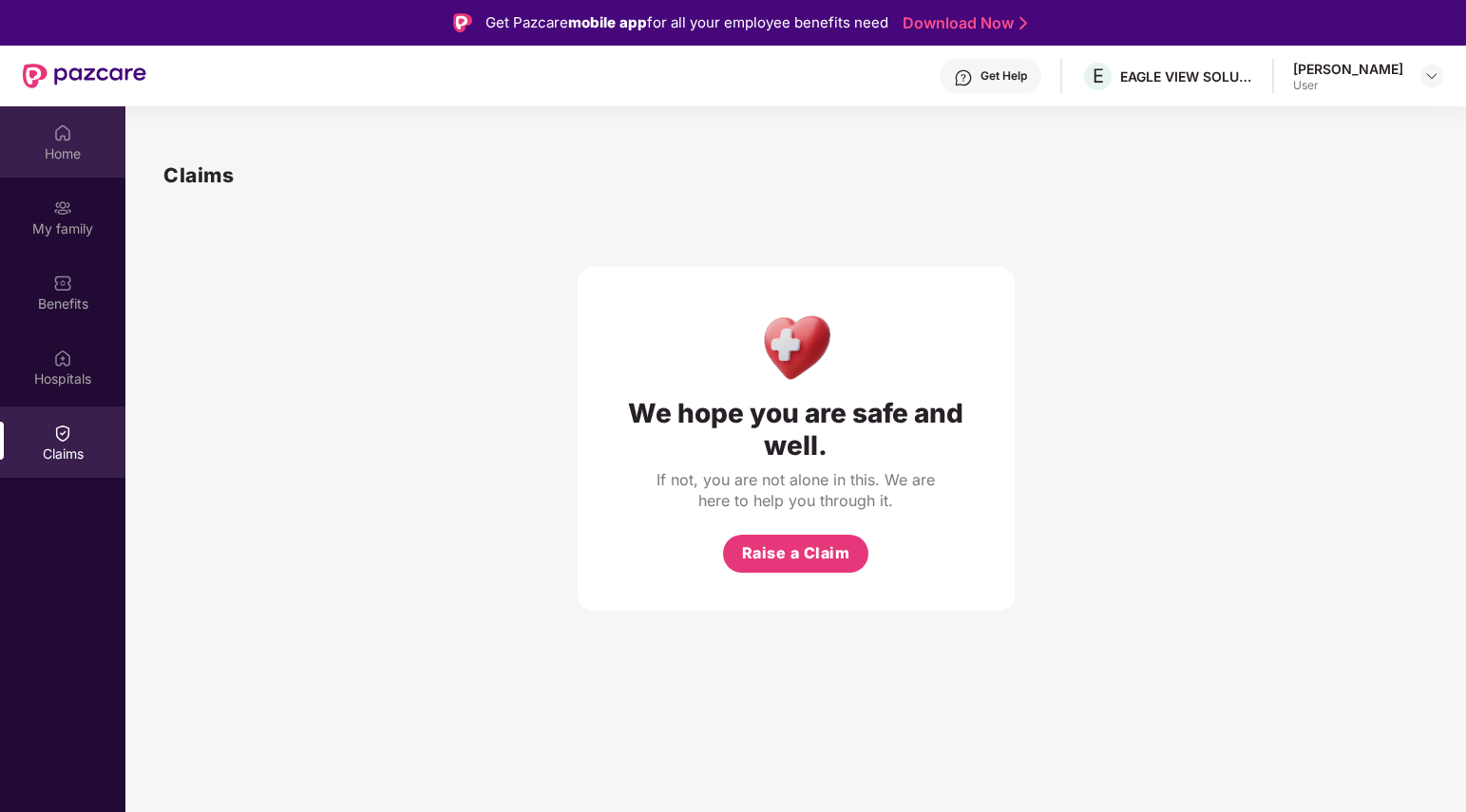
click at [57, 149] on div "Home" at bounding box center [62, 153] width 125 height 19
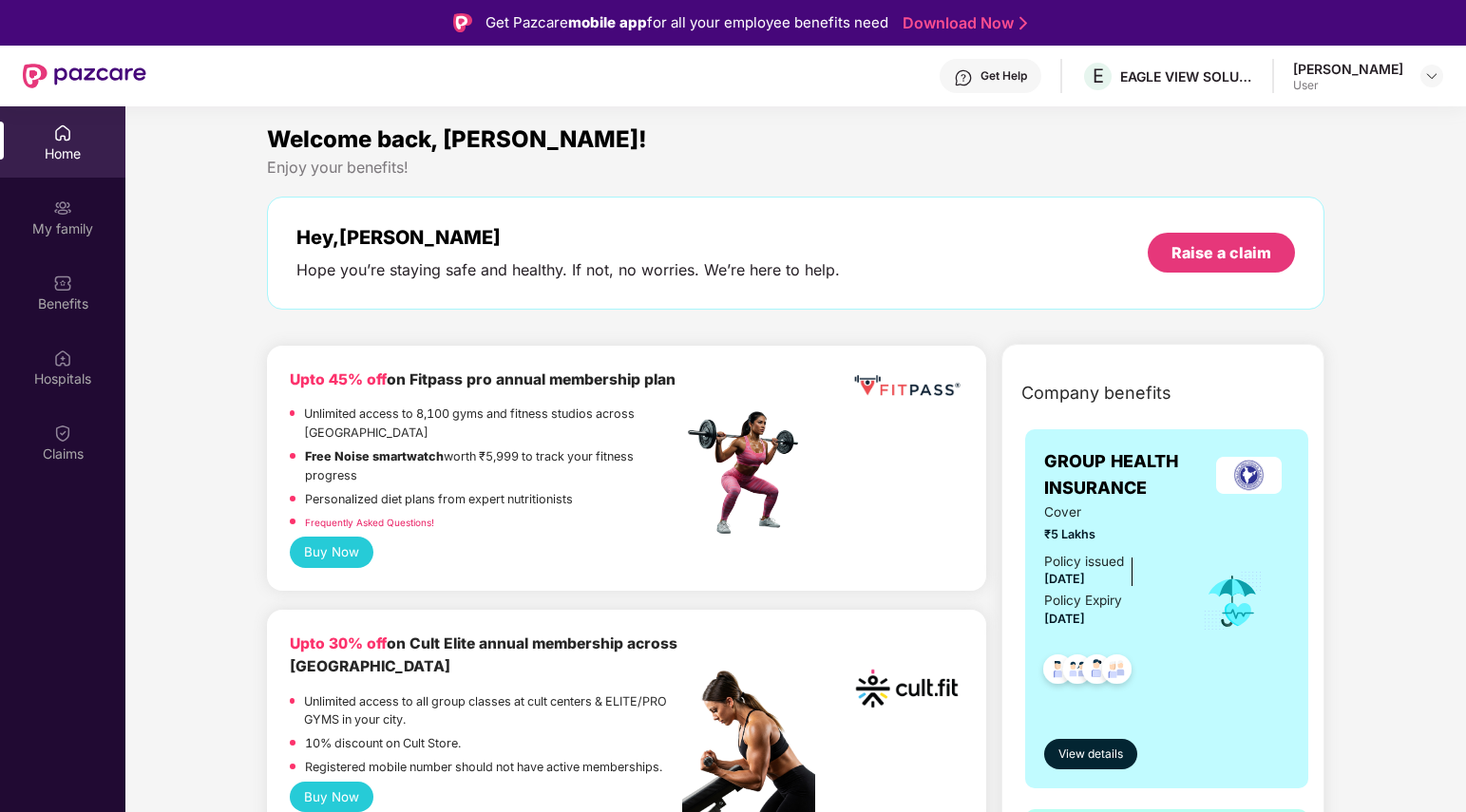
click at [1007, 73] on div "Get Help" at bounding box center [1004, 75] width 47 height 15
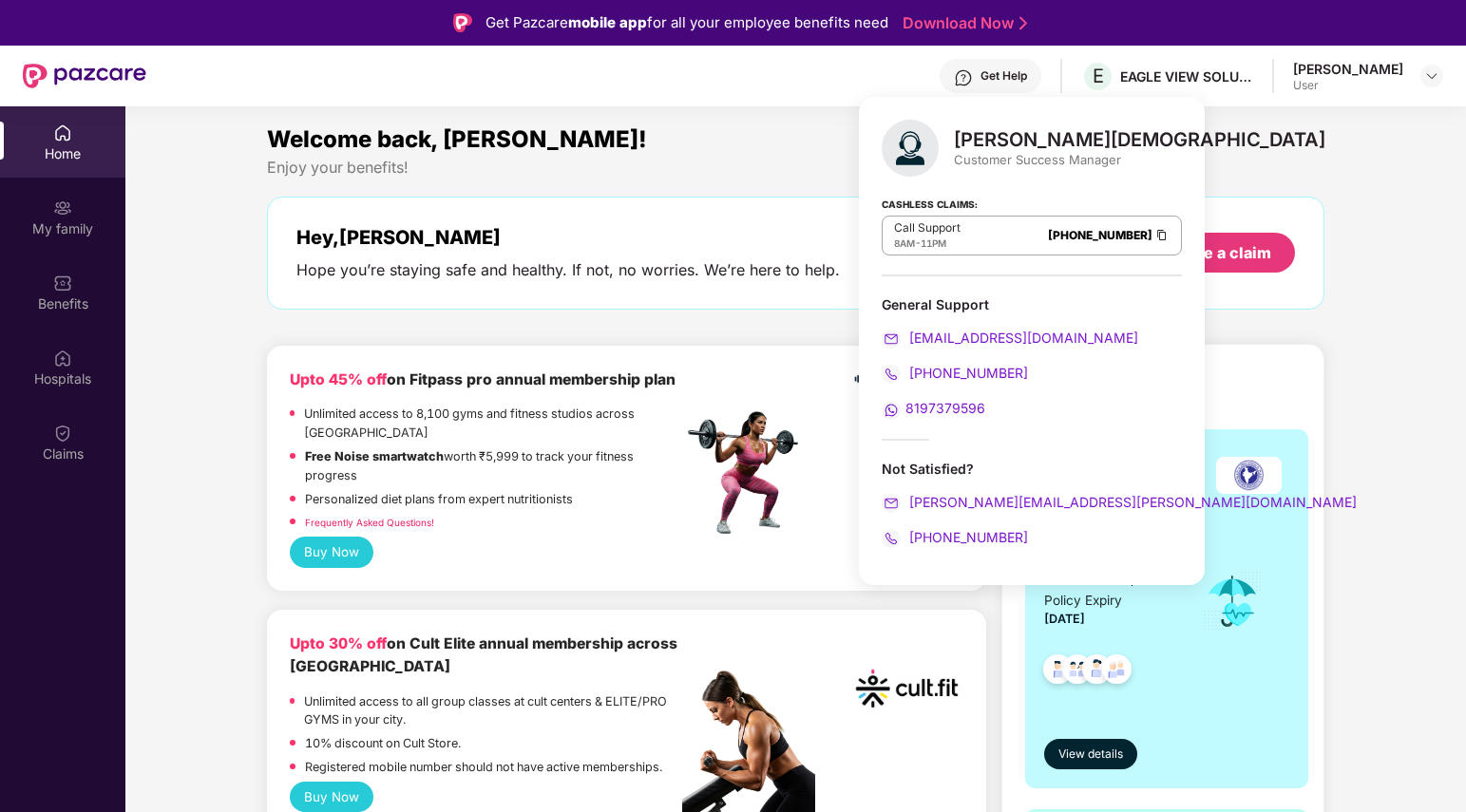
click at [926, 405] on span "8197379596" at bounding box center [946, 408] width 80 height 16
click at [941, 402] on span "8197379596" at bounding box center [946, 408] width 80 height 16
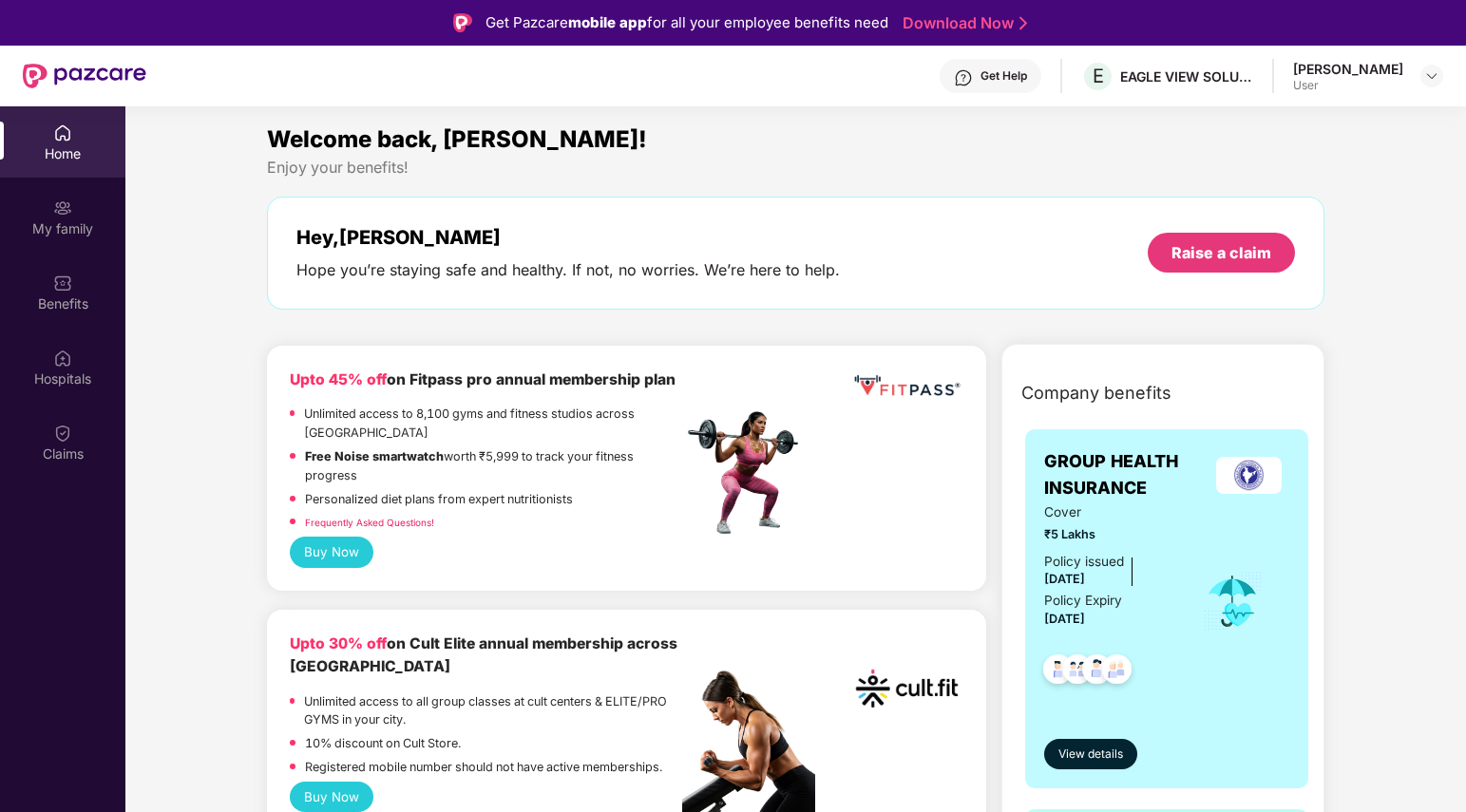
click at [1003, 81] on div "Get Help" at bounding box center [1004, 75] width 47 height 15
click at [727, 99] on div "Get Help E EAGLE VIEW SOLUTIONS PRIVATE LIMITED [PERSON_NAME] User" at bounding box center [794, 76] width 1297 height 61
click at [40, 297] on div "Benefits" at bounding box center [62, 304] width 125 height 19
